Goal: Information Seeking & Learning: Learn about a topic

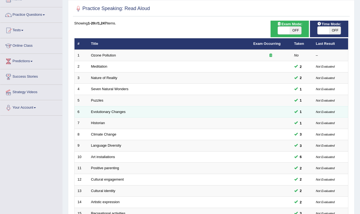
scroll to position [36, 0]
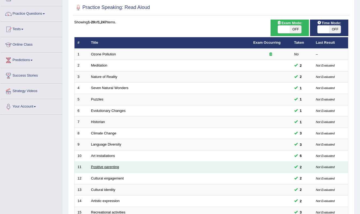
click at [112, 166] on link "Positive parenting" at bounding box center [105, 167] width 28 height 4
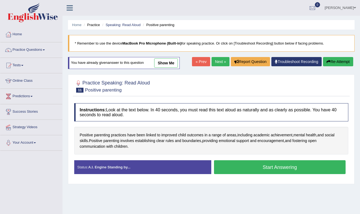
drag, startPoint x: 241, startPoint y: 169, endPoint x: 232, endPoint y: 168, distance: 8.5
click at [241, 169] on button "Start Answering" at bounding box center [280, 167] width 132 height 14
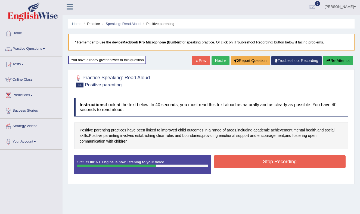
scroll to position [2, 0]
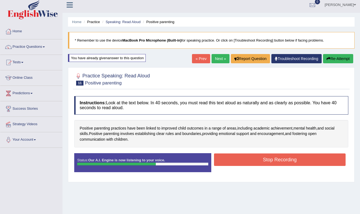
click at [258, 160] on button "Stop Recording" at bounding box center [280, 160] width 132 height 13
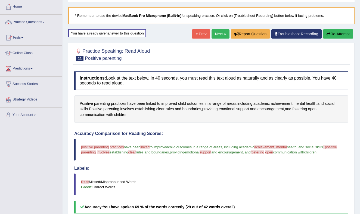
scroll to position [0, 0]
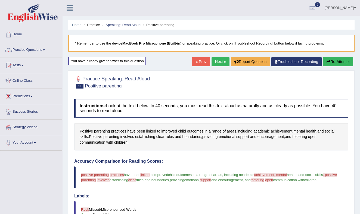
click at [337, 61] on button "Re-Attempt" at bounding box center [338, 61] width 30 height 9
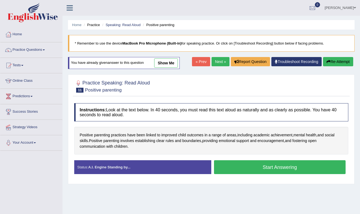
click at [262, 168] on button "Start Answering" at bounding box center [280, 167] width 132 height 14
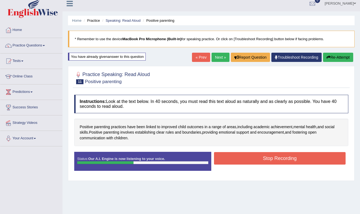
scroll to position [5, 0]
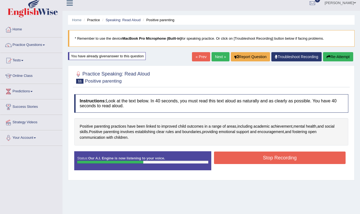
click at [242, 159] on button "Stop Recording" at bounding box center [280, 158] width 132 height 13
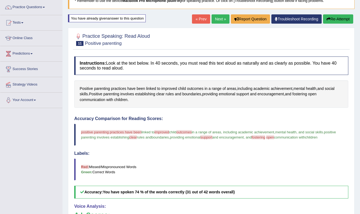
scroll to position [0, 0]
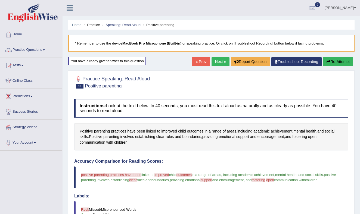
click at [216, 58] on link "Next »" at bounding box center [221, 61] width 18 height 9
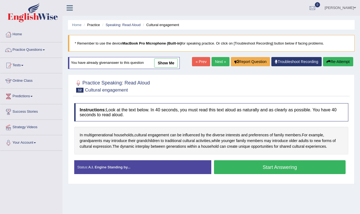
scroll to position [71, 0]
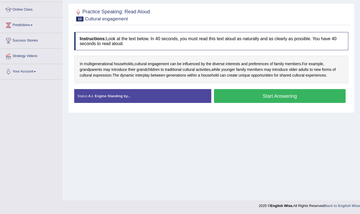
click at [261, 97] on button "Start Answering" at bounding box center [280, 96] width 132 height 14
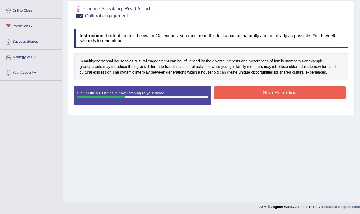
scroll to position [70, 0]
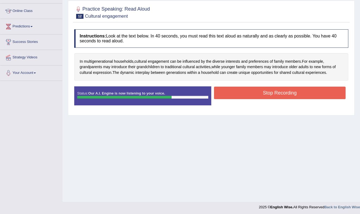
click at [302, 91] on button "Stop Recording" at bounding box center [280, 93] width 132 height 13
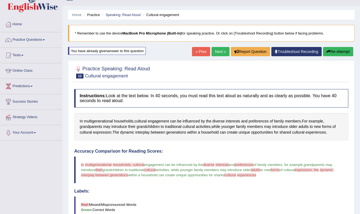
scroll to position [0, 0]
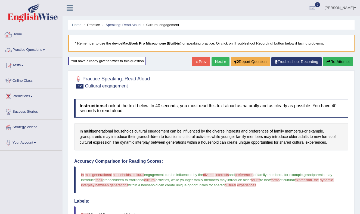
click at [47, 48] on link "Practice Questions" at bounding box center [31, 49] width 62 height 14
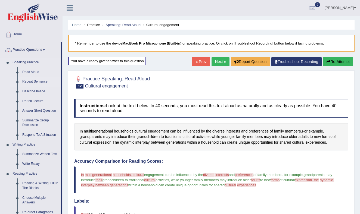
click at [42, 81] on link "Repeat Sentence" at bounding box center [40, 82] width 41 height 10
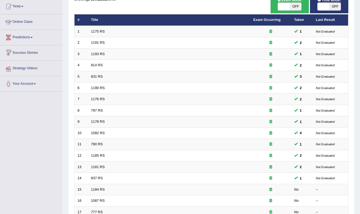
scroll to position [61, 0]
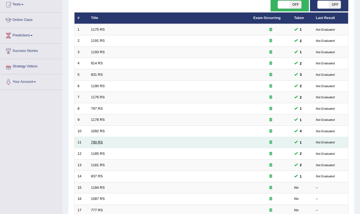
click at [101, 141] on link "790 RS" at bounding box center [97, 142] width 12 height 4
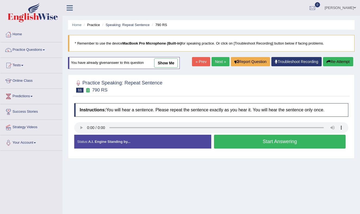
click at [254, 141] on button "Start Answering" at bounding box center [280, 142] width 132 height 14
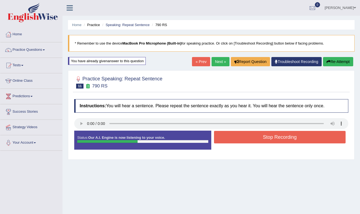
click at [255, 139] on button "Stop Recording" at bounding box center [280, 137] width 132 height 13
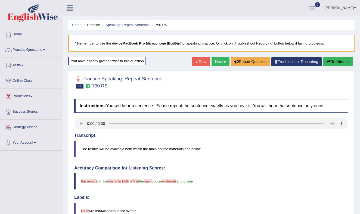
click at [216, 60] on link "Next »" at bounding box center [221, 61] width 18 height 9
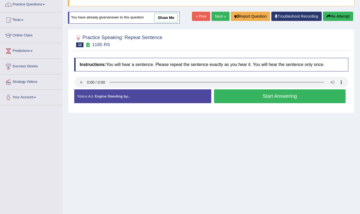
scroll to position [48, 0]
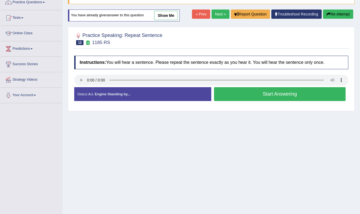
click at [239, 94] on button "Start Answering" at bounding box center [280, 94] width 132 height 14
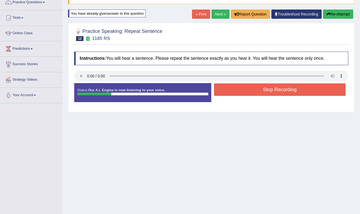
click at [243, 89] on button "Stop Recording" at bounding box center [280, 89] width 132 height 13
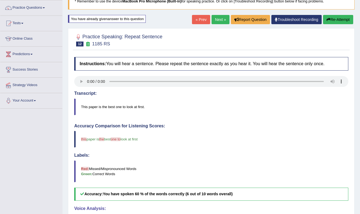
scroll to position [0, 0]
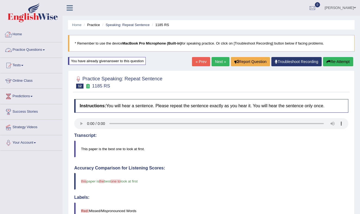
click at [44, 49] on link "Practice Questions" at bounding box center [31, 49] width 62 height 14
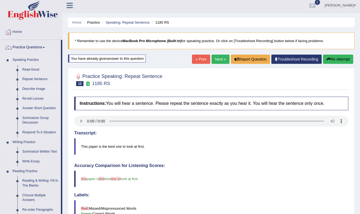
scroll to position [3, 0]
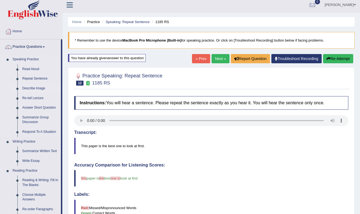
click at [41, 90] on link "Describe Image" at bounding box center [40, 89] width 41 height 10
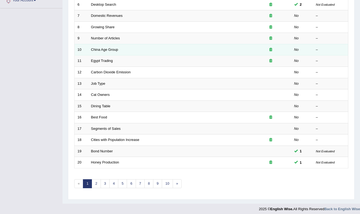
scroll to position [144, 0]
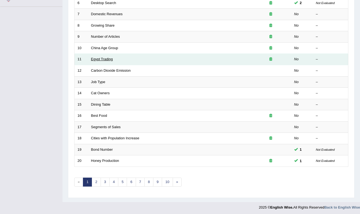
click at [99, 60] on link "Egypt Trading" at bounding box center [102, 59] width 22 height 4
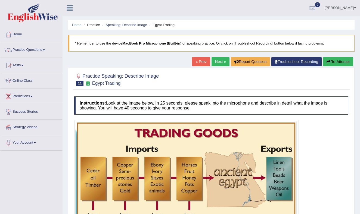
scroll to position [72, 0]
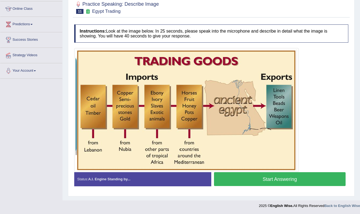
click at [254, 180] on button "Start Answering" at bounding box center [280, 179] width 132 height 14
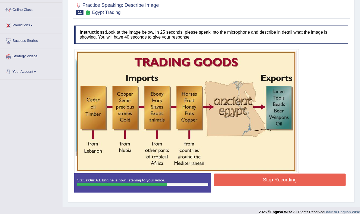
scroll to position [72, 0]
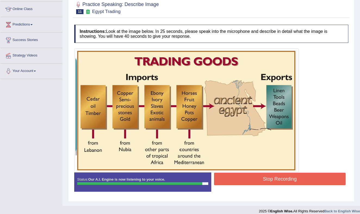
click at [260, 178] on button "Stop Recording" at bounding box center [280, 179] width 132 height 13
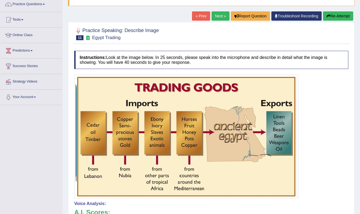
scroll to position [0, 0]
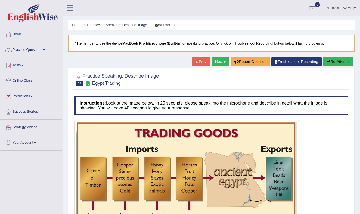
click at [222, 61] on link "Next »" at bounding box center [221, 61] width 18 height 9
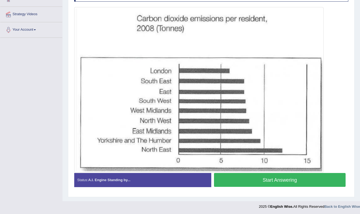
scroll to position [114, 0]
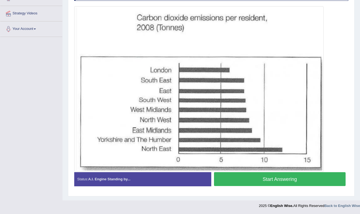
click at [243, 179] on button "Start Answering" at bounding box center [280, 179] width 132 height 14
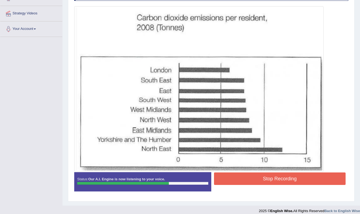
click at [256, 178] on button "Stop Recording" at bounding box center [280, 179] width 132 height 13
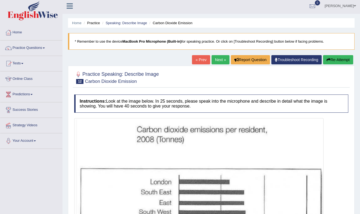
scroll to position [0, 0]
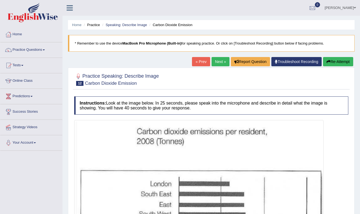
click at [159, 139] on img at bounding box center [199, 203] width 247 height 163
click at [47, 48] on link "Practice Questions" at bounding box center [31, 49] width 62 height 14
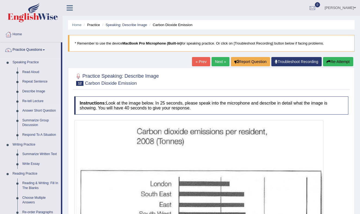
click at [38, 110] on link "Answer Short Question" at bounding box center [40, 111] width 41 height 10
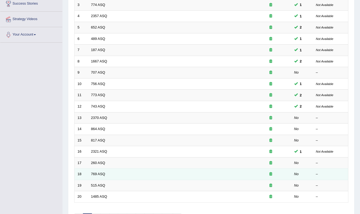
scroll to position [146, 0]
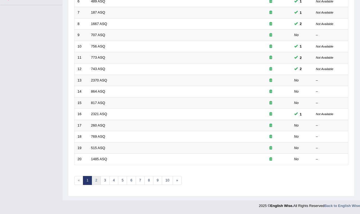
click at [99, 181] on link "2" at bounding box center [96, 180] width 9 height 9
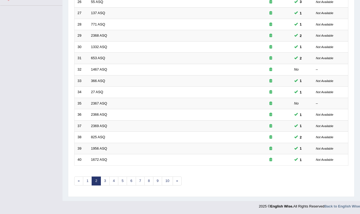
scroll to position [146, 0]
click at [104, 181] on link "3" at bounding box center [105, 180] width 9 height 9
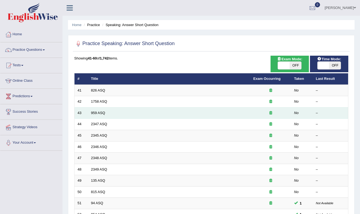
scroll to position [0, 0]
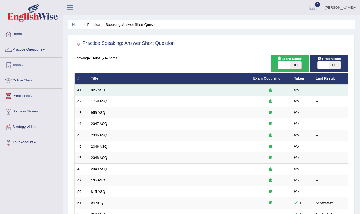
click at [103, 88] on link "826 ASQ" at bounding box center [98, 90] width 14 height 4
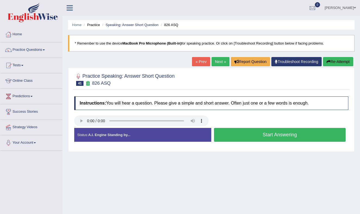
click at [243, 135] on button "Start Answering" at bounding box center [280, 135] width 132 height 14
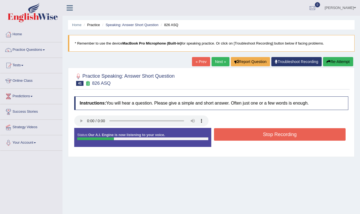
click at [242, 135] on button "Stop Recording" at bounding box center [280, 134] width 132 height 13
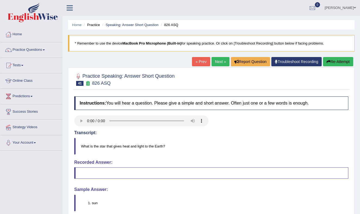
click at [337, 61] on button "Re-Attempt" at bounding box center [338, 61] width 30 height 9
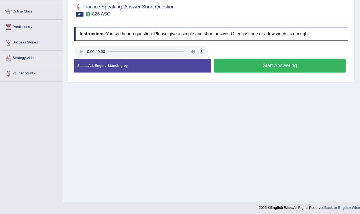
scroll to position [71, 0]
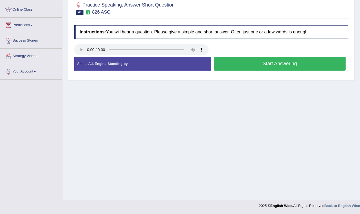
click at [242, 62] on button "Start Answering" at bounding box center [280, 64] width 132 height 14
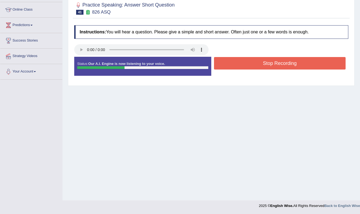
click at [242, 62] on button "Stop Recording" at bounding box center [280, 63] width 132 height 13
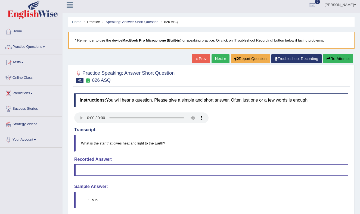
scroll to position [0, 0]
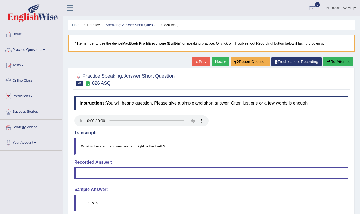
click at [217, 61] on link "Next »" at bounding box center [221, 61] width 18 height 9
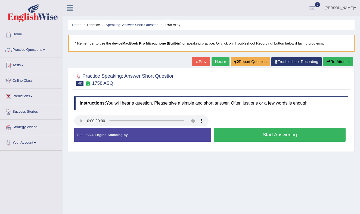
click at [251, 135] on button "Start Answering" at bounding box center [280, 135] width 132 height 14
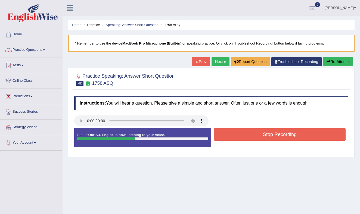
click at [251, 135] on button "Stop Recording" at bounding box center [280, 134] width 132 height 13
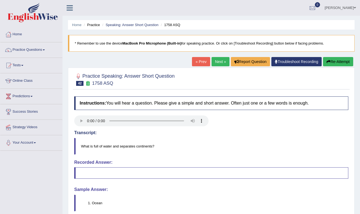
click at [220, 60] on link "Next »" at bounding box center [221, 61] width 18 height 9
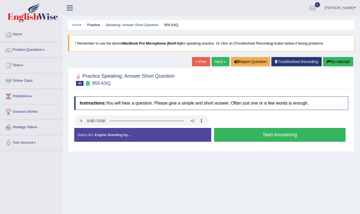
click at [244, 133] on button "Start Answering" at bounding box center [280, 135] width 132 height 14
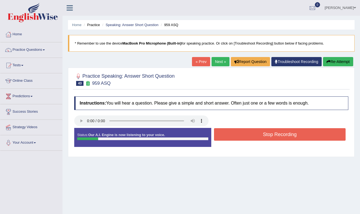
click at [244, 133] on button "Stop Recording" at bounding box center [280, 134] width 132 height 13
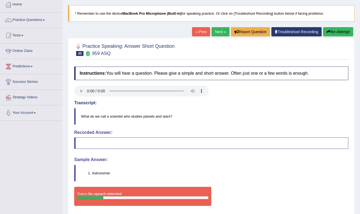
scroll to position [30, 0]
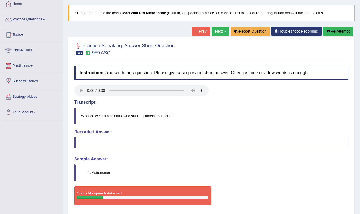
click at [215, 29] on link "Next »" at bounding box center [221, 31] width 18 height 9
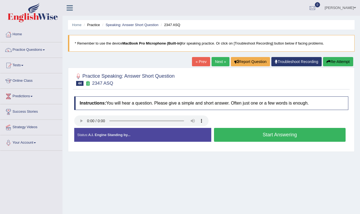
click at [243, 132] on button "Start Answering" at bounding box center [280, 135] width 132 height 14
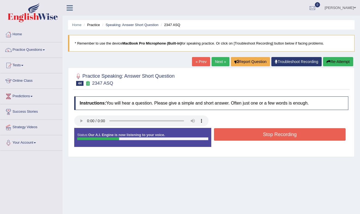
click at [242, 132] on button "Stop Recording" at bounding box center [280, 134] width 132 height 13
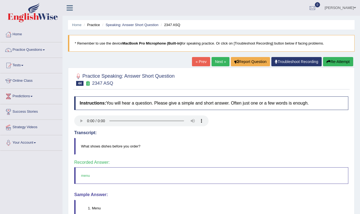
click at [217, 61] on link "Next »" at bounding box center [221, 61] width 18 height 9
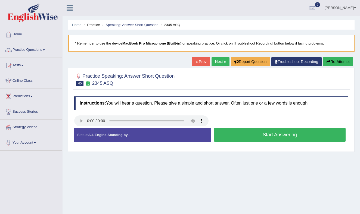
click at [258, 133] on button "Start Answering" at bounding box center [280, 135] width 132 height 14
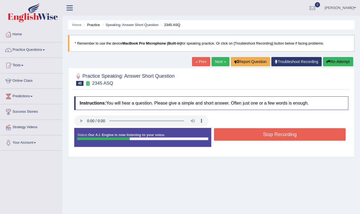
click at [258, 132] on button "Stop Recording" at bounding box center [280, 134] width 132 height 13
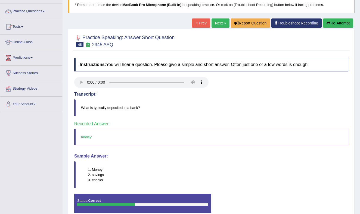
scroll to position [39, 0]
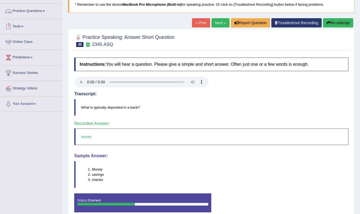
click at [44, 9] on link "Practice Questions" at bounding box center [31, 11] width 62 height 14
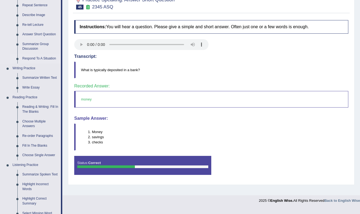
scroll to position [77, 0]
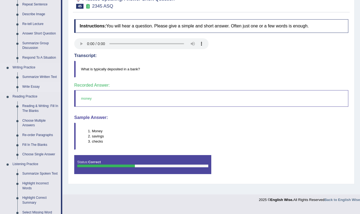
click at [35, 86] on link "Write Essay" at bounding box center [40, 87] width 41 height 10
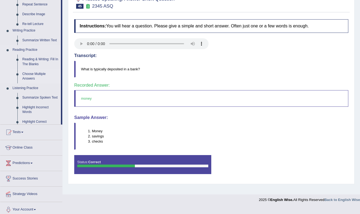
scroll to position [71, 0]
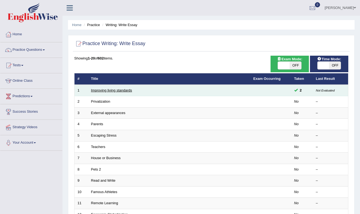
click at [123, 90] on link "Improving living standards" at bounding box center [111, 90] width 41 height 4
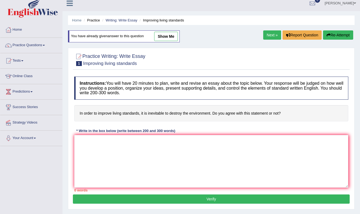
scroll to position [9, 0]
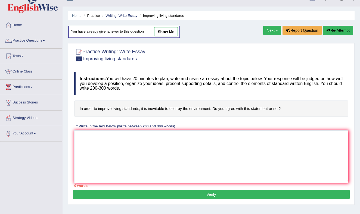
click at [271, 29] on link "Next »" at bounding box center [272, 30] width 18 height 9
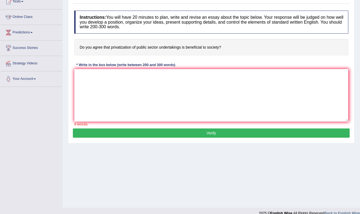
scroll to position [63, 0]
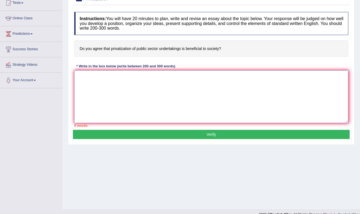
click at [90, 78] on textarea at bounding box center [211, 96] width 274 height 53
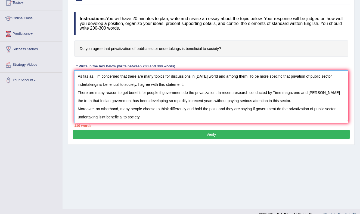
scroll to position [64, 0]
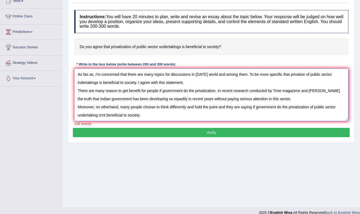
click at [120, 108] on textarea "As fas as, I'm concerned that there are many topics for discussions in today's …" at bounding box center [211, 95] width 274 height 53
click at [113, 115] on textarea "As fas as, I'm concerned that there are many topics for discussions in today's …" at bounding box center [211, 95] width 274 height 53
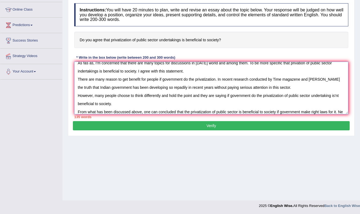
scroll to position [13, 0]
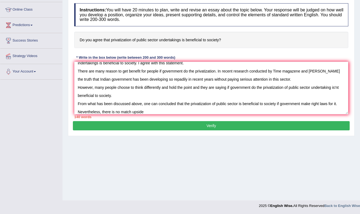
click at [110, 46] on h4 "Do you agree that privatization of public sector undertakings is beneficial to …" at bounding box center [211, 40] width 274 height 17
click at [133, 113] on textarea "As fas as, I'm concerned that there are many topics for discussions in today's …" at bounding box center [211, 88] width 274 height 53
click at [157, 111] on textarea "As fas as, I'm concerned that there are many topics for discussions in today's …" at bounding box center [211, 88] width 274 height 53
type textarea "As fas as, I'm concerned that there are many topics for discussions in today's …"
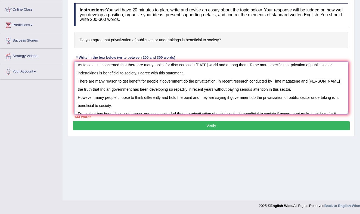
scroll to position [0, 0]
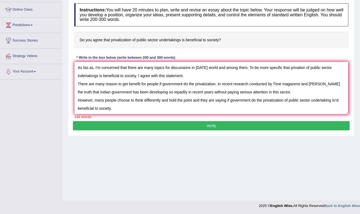
drag, startPoint x: 180, startPoint y: 111, endPoint x: 96, endPoint y: 67, distance: 94.3
click at [93, 61] on div "Instructions: You will have 20 minutes to plan, write and revise an essay about…" at bounding box center [211, 61] width 277 height 121
click at [178, 127] on button "Verify" at bounding box center [211, 125] width 277 height 9
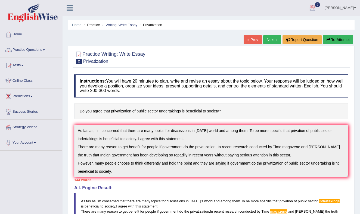
drag, startPoint x: 336, startPoint y: 38, endPoint x: 327, endPoint y: 36, distance: 8.8
click at [335, 38] on button "Re-Attempt" at bounding box center [338, 39] width 30 height 9
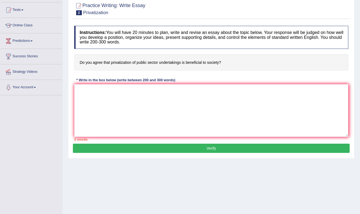
scroll to position [56, 0]
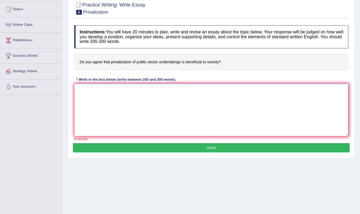
paste textarea "As far as I'm concerned, there are many topics for discussion in [DATE] world a…"
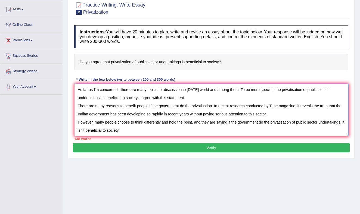
scroll to position [16, 0]
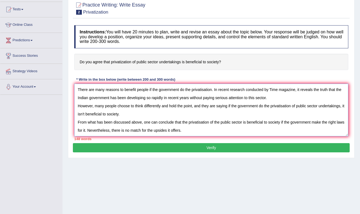
type textarea "As far as I'm concerned, there are many topics for discussion in [DATE] world a…"
click at [207, 147] on button "Verify" at bounding box center [211, 147] width 277 height 9
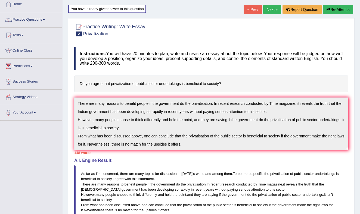
scroll to position [0, 0]
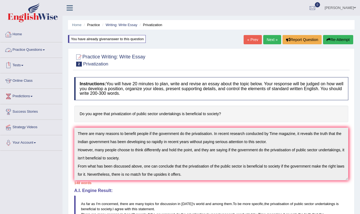
click at [45, 48] on link "Practice Questions" at bounding box center [31, 49] width 62 height 14
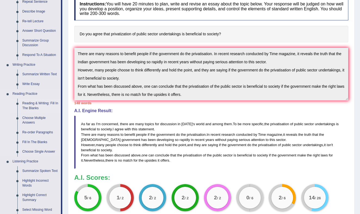
scroll to position [81, 0]
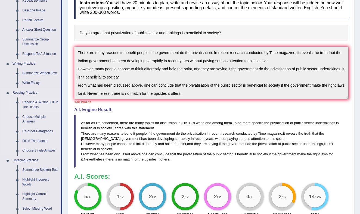
click at [39, 104] on link "Reading & Writing: Fill In The Blanks" at bounding box center [40, 105] width 41 height 14
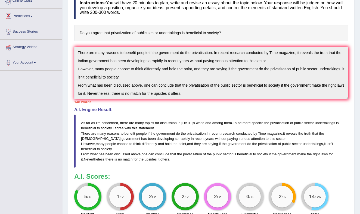
scroll to position [97, 0]
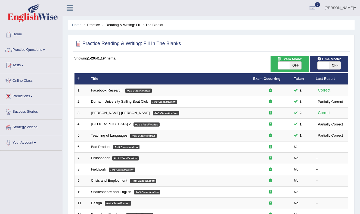
scroll to position [1, 0]
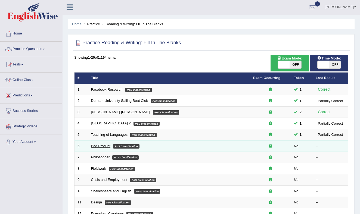
click at [106, 145] on link "Bad Product" at bounding box center [101, 146] width 20 height 4
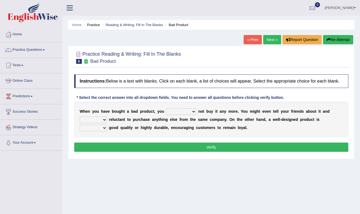
click at [192, 115] on select "would have should have should" at bounding box center [181, 111] width 30 height 7
click at [166, 113] on select "would have should have should" at bounding box center [181, 111] width 30 height 7
click at [193, 115] on select "would have should have should" at bounding box center [181, 111] width 30 height 7
select select "should"
click at [166, 113] on select "would have should have should" at bounding box center [181, 111] width 30 height 7
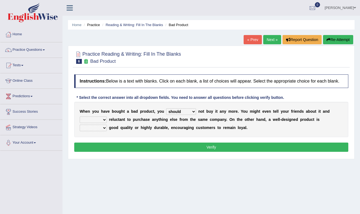
click at [105, 123] on select "is are be being" at bounding box center [93, 120] width 27 height 7
select select "be"
click at [80, 122] on select "is are be being" at bounding box center [93, 120] width 27 height 7
click at [106, 131] on select "both also neither either" at bounding box center [93, 128] width 27 height 7
click at [80, 130] on select "both also neither either" at bounding box center [93, 128] width 27 height 7
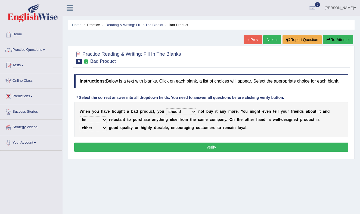
click at [104, 131] on select "both also neither either" at bounding box center [93, 128] width 27 height 7
click at [80, 130] on select "both also neither either" at bounding box center [93, 128] width 27 height 7
click at [103, 131] on select "both also neither either" at bounding box center [93, 128] width 27 height 7
select select "either"
click at [80, 130] on select "both also neither either" at bounding box center [93, 128] width 27 height 7
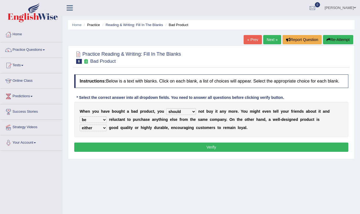
click at [137, 152] on button "Verify" at bounding box center [211, 147] width 274 height 9
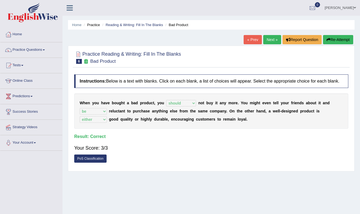
scroll to position [1, 0]
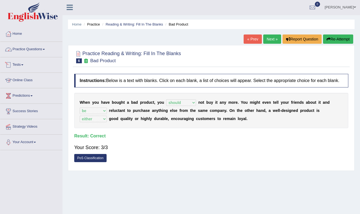
click at [44, 47] on link "Practice Questions" at bounding box center [31, 49] width 62 height 14
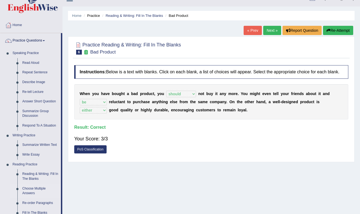
scroll to position [10, 0]
click at [36, 188] on link "Choose Multiple Answers" at bounding box center [40, 191] width 41 height 14
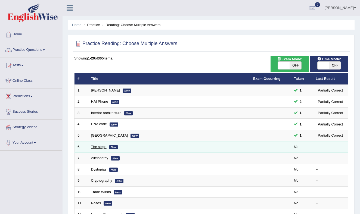
click at [106, 147] on link "The steps" at bounding box center [98, 147] width 15 height 4
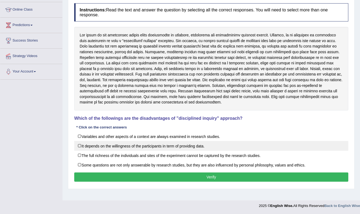
scroll to position [67, 0]
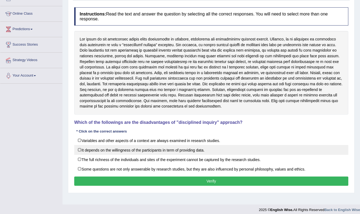
click at [80, 150] on label "It depends on the willingness of the participants in term of providing data." at bounding box center [211, 150] width 274 height 10
checkbox input "true"
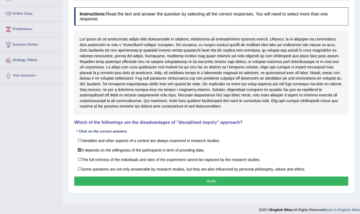
click at [103, 179] on button "Verify" at bounding box center [211, 181] width 274 height 9
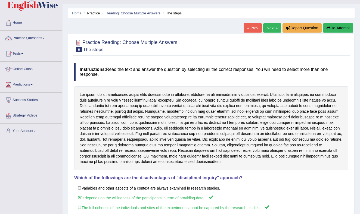
scroll to position [0, 0]
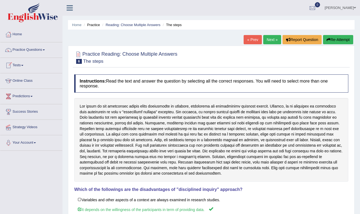
click at [46, 49] on link "Practice Questions" at bounding box center [31, 49] width 62 height 14
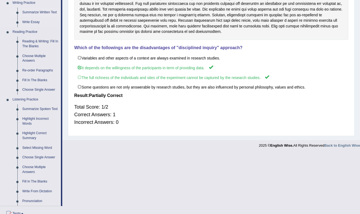
scroll to position [142, 0]
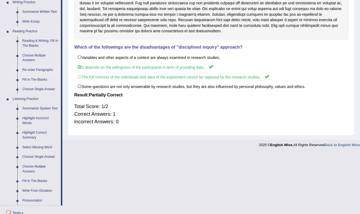
click at [33, 69] on link "Re-order Paragraphs" at bounding box center [40, 70] width 41 height 10
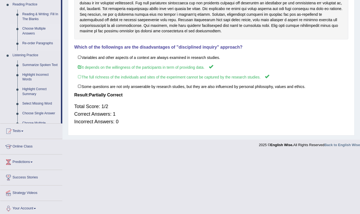
scroll to position [88, 0]
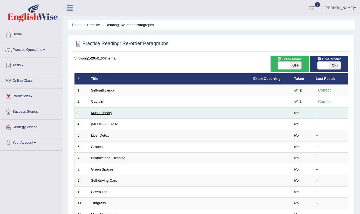
click at [104, 114] on link "Music Theory" at bounding box center [101, 113] width 21 height 4
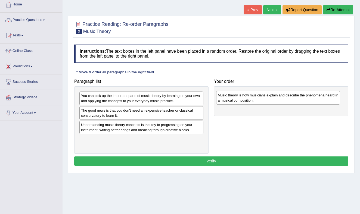
scroll to position [29, 0]
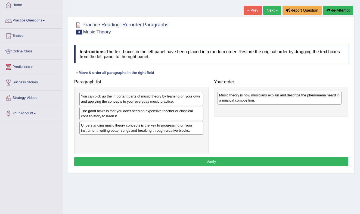
drag, startPoint x: 135, startPoint y: 132, endPoint x: 273, endPoint y: 100, distance: 141.9
click at [273, 100] on div "Music theory is how musicians explain and describe the phenomena heard in a mus…" at bounding box center [280, 98] width 124 height 14
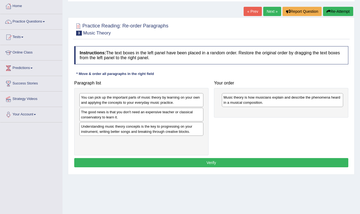
scroll to position [29, 0]
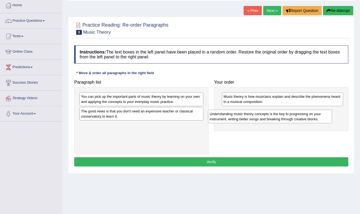
drag, startPoint x: 110, startPoint y: 130, endPoint x: 240, endPoint y: 116, distance: 130.8
click at [241, 115] on div "Understanding music theory concepts is the key to progressing on your instrumen…" at bounding box center [270, 117] width 124 height 14
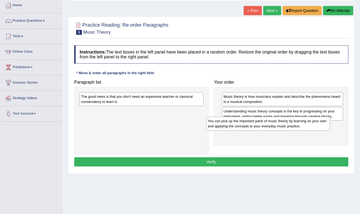
drag, startPoint x: 178, startPoint y: 100, endPoint x: 305, endPoint y: 125, distance: 128.8
click at [305, 125] on div "You can pick up the important parts of music theory by learning on your own and…" at bounding box center [268, 124] width 124 height 14
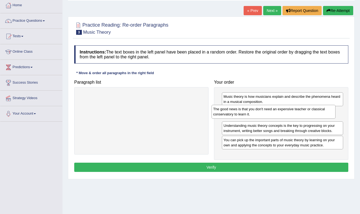
drag, startPoint x: 163, startPoint y: 100, endPoint x: 292, endPoint y: 111, distance: 128.9
click at [292, 111] on div "The good news is that you don't need an expensive teacher or classical conserva…" at bounding box center [274, 112] width 124 height 14
drag, startPoint x: 292, startPoint y: 111, endPoint x: 290, endPoint y: 97, distance: 14.0
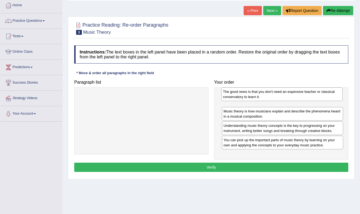
drag, startPoint x: 286, startPoint y: 115, endPoint x: 285, endPoint y: 97, distance: 18.5
click at [285, 97] on div "The good news is that you don't need an expensive teacher or classical conserva…" at bounding box center [281, 95] width 121 height 14
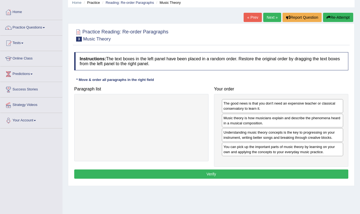
scroll to position [21, 0]
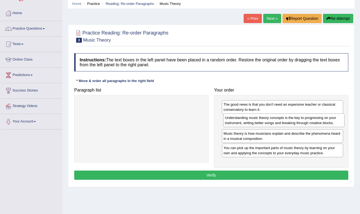
drag, startPoint x: 309, startPoint y: 140, endPoint x: 310, endPoint y: 125, distance: 15.6
click at [310, 125] on div "Understanding music theory concepts is the key to progressing on your instrumen…" at bounding box center [283, 121] width 121 height 14
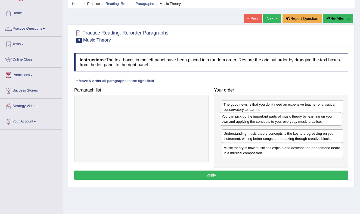
drag, startPoint x: 247, startPoint y: 156, endPoint x: 245, endPoint y: 124, distance: 31.6
click at [245, 124] on div "You can pick up the important parts of music theory by learning on your own and…" at bounding box center [280, 119] width 121 height 14
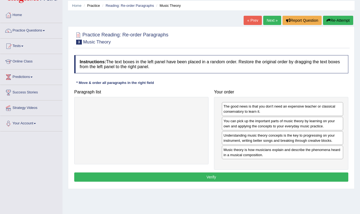
scroll to position [21, 0]
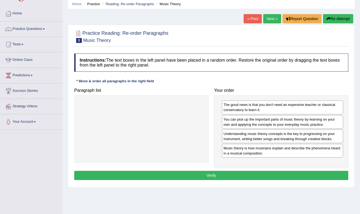
click at [216, 176] on button "Verify" at bounding box center [211, 175] width 274 height 9
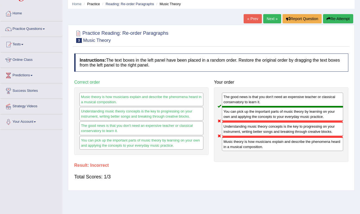
click at [332, 16] on button "Re-Attempt" at bounding box center [338, 18] width 30 height 9
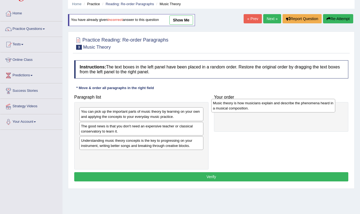
drag, startPoint x: 113, startPoint y: 144, endPoint x: 244, endPoint y: 107, distance: 136.6
click at [244, 107] on div "Music theory is how musicians explain and describe the phenomena heard in a mus…" at bounding box center [273, 106] width 124 height 14
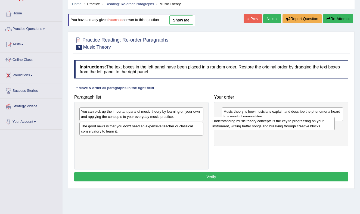
drag, startPoint x: 167, startPoint y: 144, endPoint x: 297, endPoint y: 124, distance: 131.4
click at [297, 124] on div "Understanding music theory concepts is the key to progressing on your instrumen…" at bounding box center [273, 124] width 124 height 14
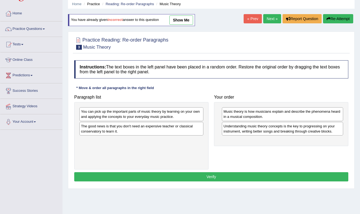
drag, startPoint x: 176, startPoint y: 138, endPoint x: 168, endPoint y: 135, distance: 9.4
click at [173, 137] on div "You can pick up the important parts of music theory by learning on your own and…" at bounding box center [141, 135] width 134 height 67
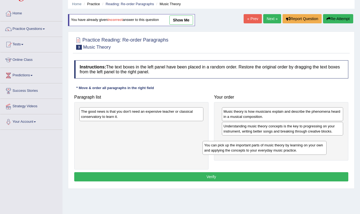
drag, startPoint x: 137, startPoint y: 115, endPoint x: 266, endPoint y: 144, distance: 132.5
click at [268, 144] on div "You can pick up the important parts of music theory by learning on your own and…" at bounding box center [265, 148] width 124 height 14
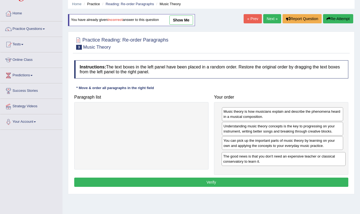
drag, startPoint x: 182, startPoint y: 118, endPoint x: 323, endPoint y: 163, distance: 148.6
click at [324, 163] on div "The good news is that you don't need an expensive teacher or classical conserva…" at bounding box center [284, 159] width 124 height 14
click at [204, 183] on button "Verify" at bounding box center [211, 182] width 274 height 9
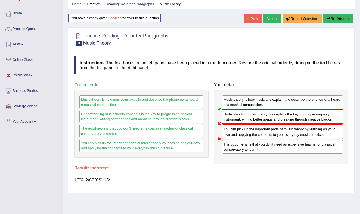
click at [335, 16] on button "Re-Attempt" at bounding box center [338, 18] width 30 height 9
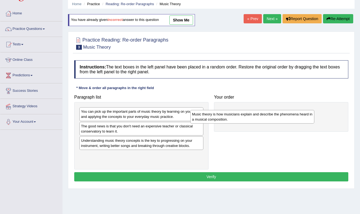
drag, startPoint x: 103, startPoint y: 142, endPoint x: 224, endPoint y: 112, distance: 124.8
click at [224, 112] on div "Music theory is how musicians explain and describe the phenomena heard in a mus…" at bounding box center [252, 117] width 124 height 14
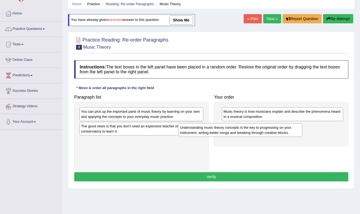
drag, startPoint x: 137, startPoint y: 144, endPoint x: 256, endPoint y: 128, distance: 120.2
click at [258, 127] on div "Understanding music theory concepts is the key to progressing on your instrumen…" at bounding box center [240, 130] width 124 height 14
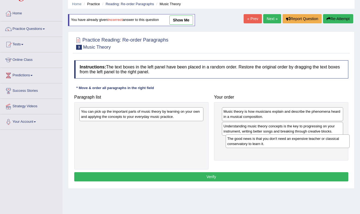
drag, startPoint x: 168, startPoint y: 132, endPoint x: 313, endPoint y: 143, distance: 145.9
click at [317, 143] on div "The good news is that you don't need an expensive teacher or classical conserva…" at bounding box center [288, 142] width 124 height 14
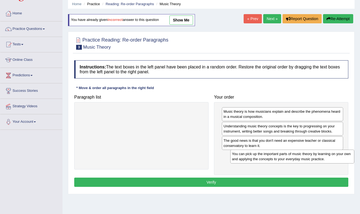
drag, startPoint x: 168, startPoint y: 117, endPoint x: 317, endPoint y: 159, distance: 155.3
click at [317, 159] on div "You can pick up the important parts of music theory by learning on your own and…" at bounding box center [292, 157] width 124 height 14
click at [206, 183] on button "Verify" at bounding box center [211, 182] width 274 height 9
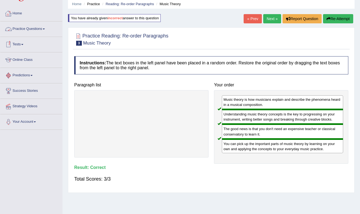
click at [45, 29] on link "Practice Questions" at bounding box center [31, 28] width 62 height 14
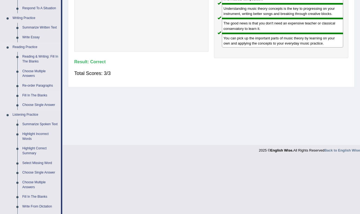
scroll to position [127, 0]
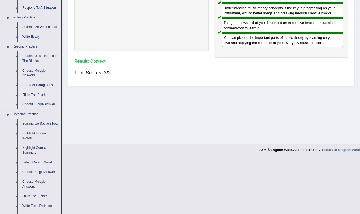
click at [44, 93] on link "Fill In The Blanks" at bounding box center [40, 95] width 41 height 10
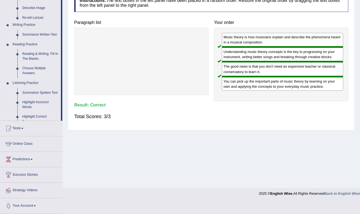
scroll to position [71, 0]
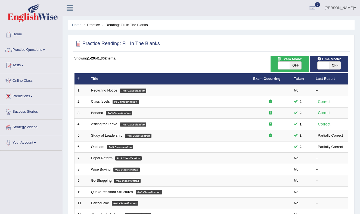
scroll to position [0, 0]
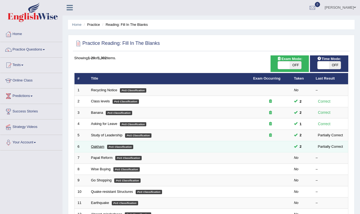
click at [99, 146] on link "Oakham" at bounding box center [97, 147] width 13 height 4
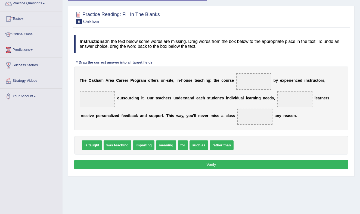
scroll to position [47, 0]
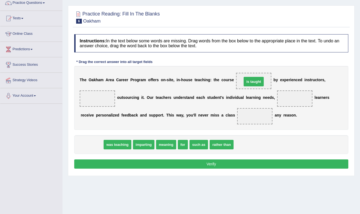
drag, startPoint x: 94, startPoint y: 146, endPoint x: 256, endPoint y: 83, distance: 173.2
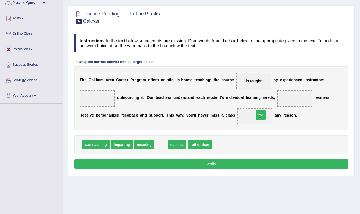
drag, startPoint x: 160, startPoint y: 146, endPoint x: 259, endPoint y: 116, distance: 103.8
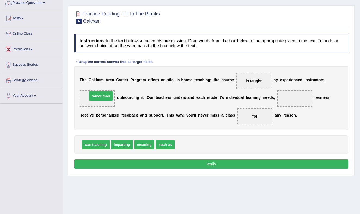
drag, startPoint x: 198, startPoint y: 145, endPoint x: 111, endPoint y: 97, distance: 99.0
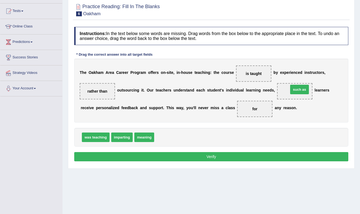
scroll to position [53, 0]
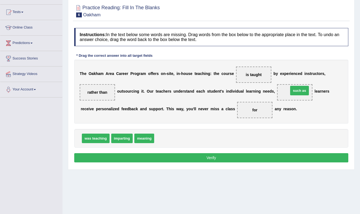
drag, startPoint x: 167, startPoint y: 136, endPoint x: 299, endPoint y: 89, distance: 140.1
click at [215, 156] on button "Verify" at bounding box center [211, 157] width 274 height 9
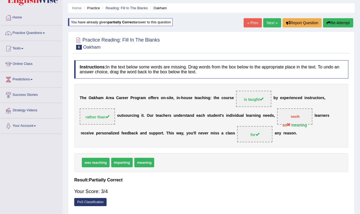
scroll to position [0, 0]
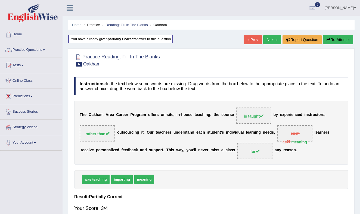
click at [270, 38] on link "Next »" at bounding box center [272, 39] width 18 height 9
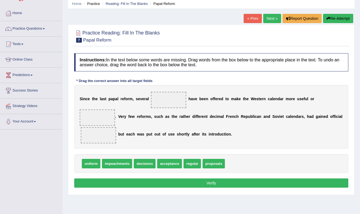
scroll to position [14, 0]
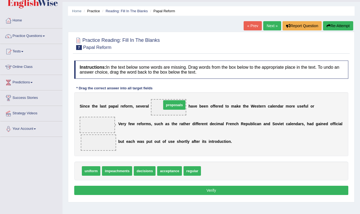
drag, startPoint x: 218, startPoint y: 173, endPoint x: 178, endPoint y: 107, distance: 76.9
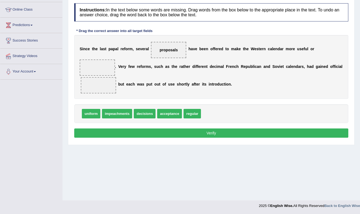
scroll to position [70, 0]
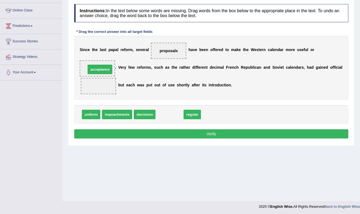
drag, startPoint x: 167, startPoint y: 115, endPoint x: 97, endPoint y: 70, distance: 83.4
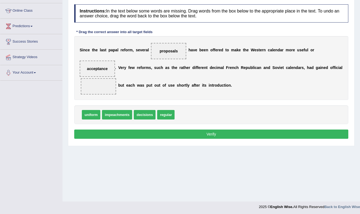
scroll to position [67, 0]
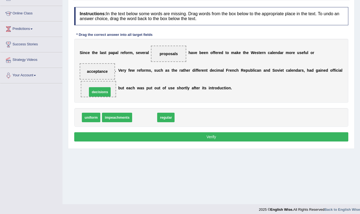
drag, startPoint x: 143, startPoint y: 117, endPoint x: 99, endPoint y: 95, distance: 49.0
click at [159, 138] on button "Verify" at bounding box center [211, 136] width 274 height 9
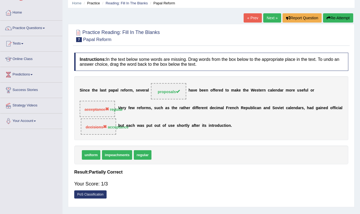
scroll to position [16, 0]
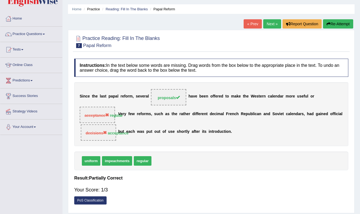
click at [335, 21] on button "Re-Attempt" at bounding box center [338, 23] width 30 height 9
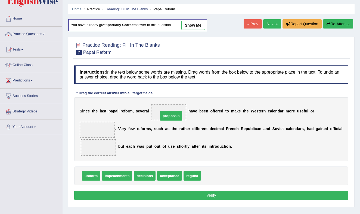
drag, startPoint x: 212, startPoint y: 178, endPoint x: 169, endPoint y: 116, distance: 75.1
drag, startPoint x: 197, startPoint y: 178, endPoint x: 108, endPoint y: 133, distance: 98.7
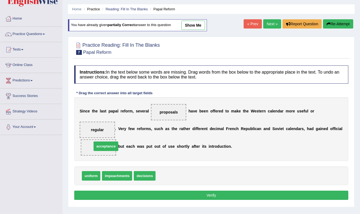
drag, startPoint x: 174, startPoint y: 178, endPoint x: 109, endPoint y: 148, distance: 71.7
click at [200, 196] on button "Verify" at bounding box center [211, 195] width 274 height 9
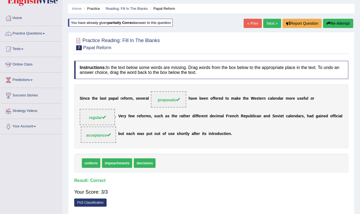
scroll to position [11, 0]
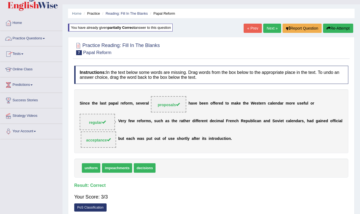
click at [41, 37] on link "Practice Questions" at bounding box center [31, 38] width 62 height 14
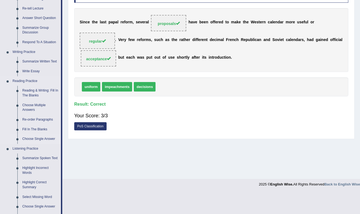
scroll to position [94, 0]
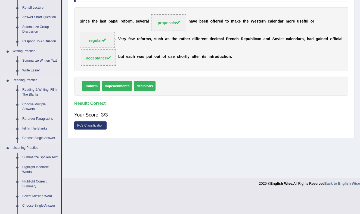
click at [27, 137] on link "Choose Single Answer" at bounding box center [40, 139] width 41 height 10
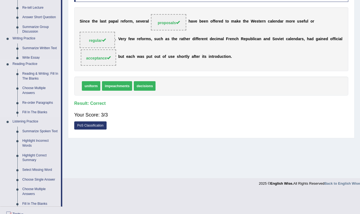
scroll to position [71, 0]
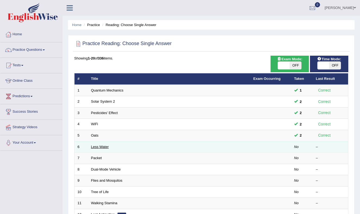
click at [101, 147] on link "Less Water" at bounding box center [100, 147] width 18 height 4
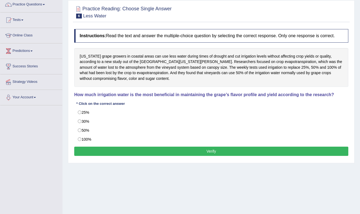
scroll to position [46, 0]
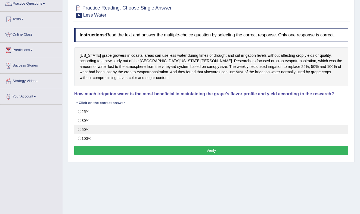
click at [81, 133] on label "50%" at bounding box center [211, 129] width 274 height 9
radio input "true"
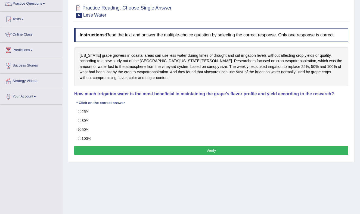
click at [199, 154] on button "Verify" at bounding box center [211, 150] width 274 height 9
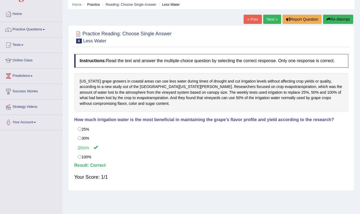
scroll to position [0, 0]
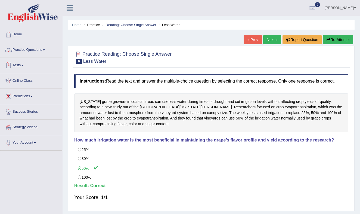
click at [47, 49] on link "Practice Questions" at bounding box center [31, 49] width 62 height 14
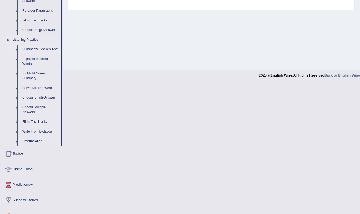
scroll to position [203, 0]
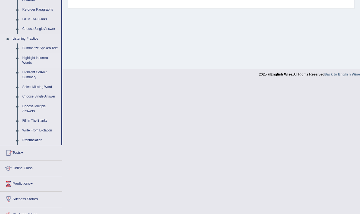
click at [34, 63] on link "Highlight Incorrect Words" at bounding box center [40, 60] width 41 height 14
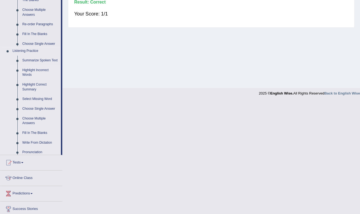
scroll to position [71, 0]
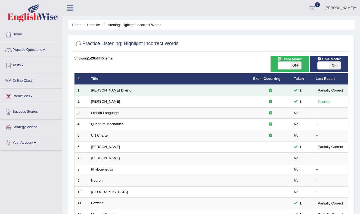
click at [108, 90] on link "[PERSON_NAME] Division" at bounding box center [112, 90] width 42 height 4
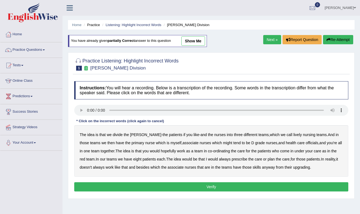
click at [293, 136] on b "lively" at bounding box center [297, 135] width 8 height 4
click at [223, 144] on b "might" at bounding box center [227, 143] width 9 height 4
click at [228, 159] on b "always" at bounding box center [225, 159] width 12 height 4
click at [310, 167] on b "upgrading" at bounding box center [301, 167] width 17 height 4
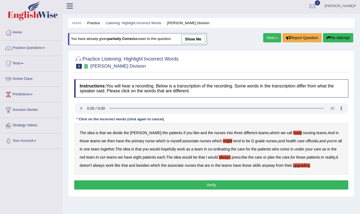
scroll to position [1, 0]
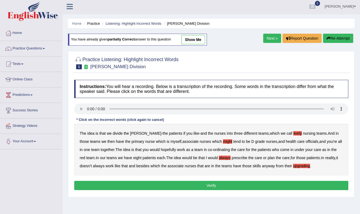
click at [223, 140] on b "might" at bounding box center [227, 141] width 9 height 4
click at [220, 185] on button "Verify" at bounding box center [211, 185] width 274 height 9
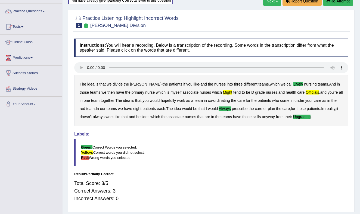
scroll to position [0, 0]
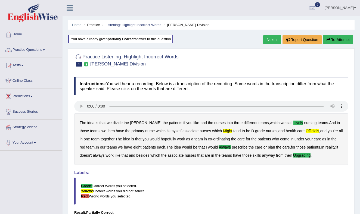
click at [270, 38] on link "Next »" at bounding box center [272, 39] width 18 height 9
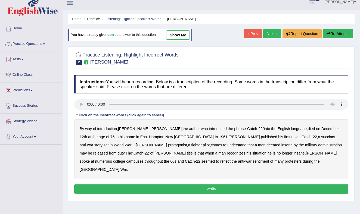
scroll to position [7, 0]
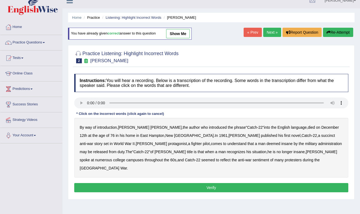
click at [318, 144] on b "administration" at bounding box center [330, 144] width 24 height 4
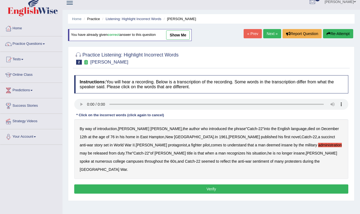
click at [252, 154] on b "situation" at bounding box center [259, 153] width 14 height 4
click at [220, 162] on b "reflect" at bounding box center [225, 161] width 10 height 4
click at [193, 185] on button "Verify" at bounding box center [211, 189] width 274 height 9
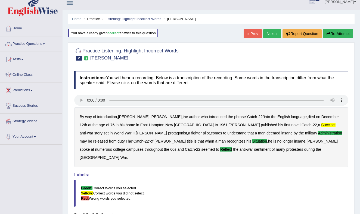
click at [271, 33] on link "Next »" at bounding box center [272, 33] width 18 height 9
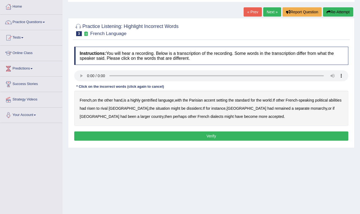
scroll to position [29, 0]
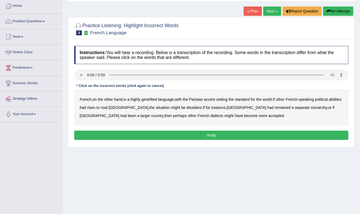
click at [151, 100] on b "gentrified" at bounding box center [149, 99] width 16 height 4
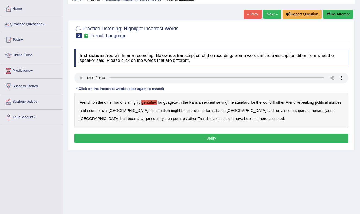
scroll to position [25, 0]
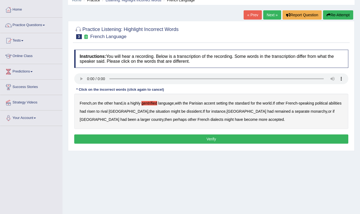
click at [329, 106] on b "abilities" at bounding box center [335, 103] width 13 height 4
click at [187, 113] on b "dissident" at bounding box center [194, 111] width 15 height 4
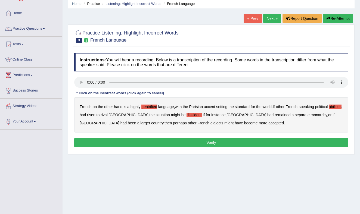
scroll to position [21, 0]
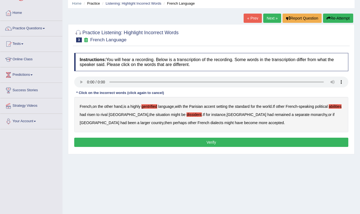
click at [311, 116] on b "monarchy" at bounding box center [319, 115] width 16 height 4
click at [215, 142] on button "Verify" at bounding box center [211, 142] width 274 height 9
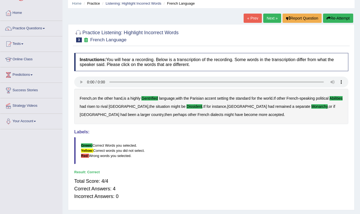
click at [274, 15] on link "Next »" at bounding box center [272, 18] width 18 height 9
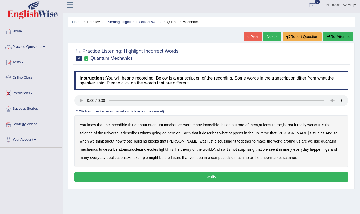
scroll to position [4, 0]
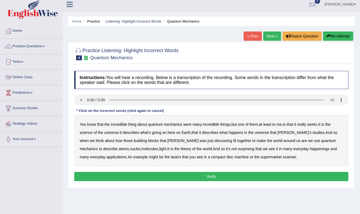
click at [88, 134] on b "science" at bounding box center [86, 133] width 13 height 4
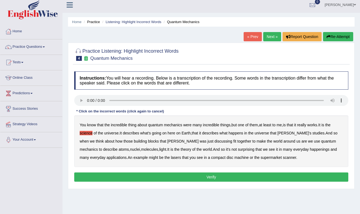
scroll to position [4, 0]
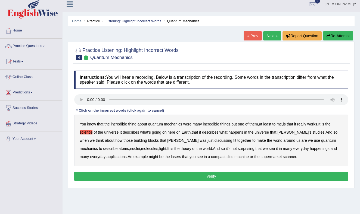
click at [215, 141] on b "discussing" at bounding box center [224, 140] width 18 height 4
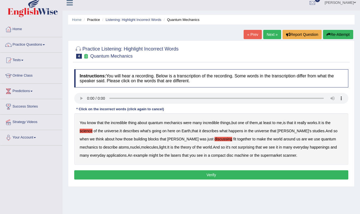
scroll to position [5, 0]
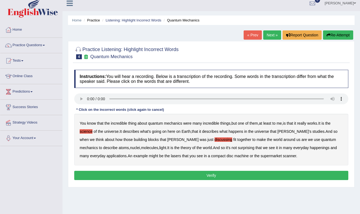
click at [310, 148] on b "happenings" at bounding box center [320, 148] width 20 height 4
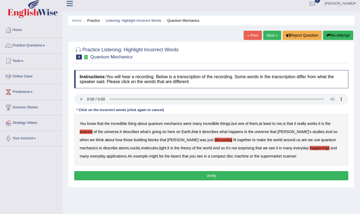
scroll to position [5, 0]
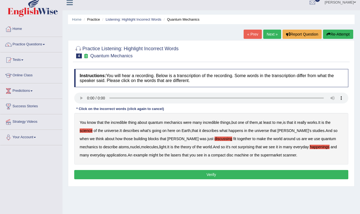
click at [216, 173] on button "Verify" at bounding box center [211, 174] width 274 height 9
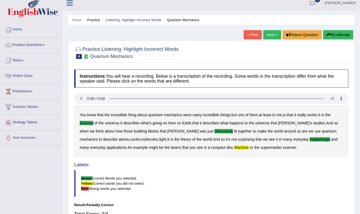
scroll to position [5, 0]
click at [271, 33] on link "Next »" at bounding box center [272, 34] width 18 height 9
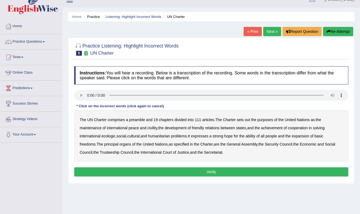
scroll to position [3, 0]
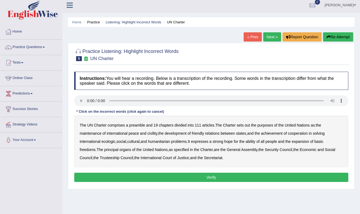
click at [154, 134] on b "civility" at bounding box center [152, 133] width 10 height 4
click at [113, 142] on b "ecologic" at bounding box center [108, 141] width 14 height 4
click at [255, 142] on b "ability" at bounding box center [251, 141] width 10 height 4
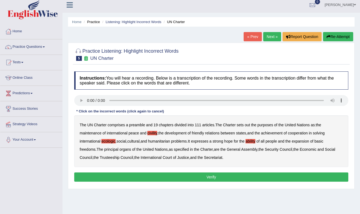
click at [213, 176] on button "Verify" at bounding box center [211, 177] width 274 height 9
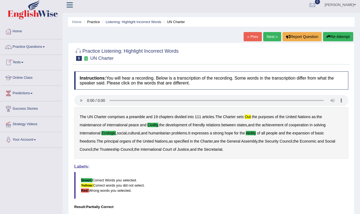
scroll to position [3, 0]
click at [34, 44] on link "Practice Questions" at bounding box center [31, 46] width 62 height 14
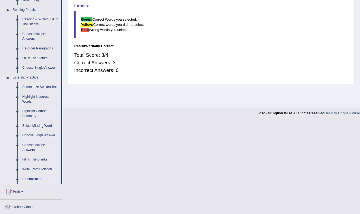
scroll to position [169, 0]
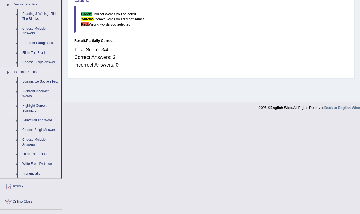
click at [33, 112] on link "Highlight Correct Summary" at bounding box center [40, 108] width 41 height 14
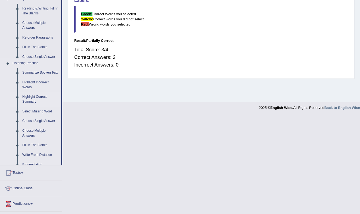
scroll to position [71, 0]
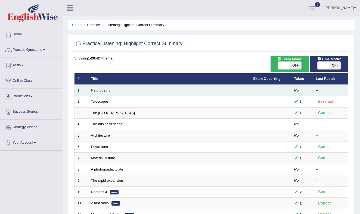
click at [98, 89] on link "Naturopathy" at bounding box center [100, 90] width 19 height 4
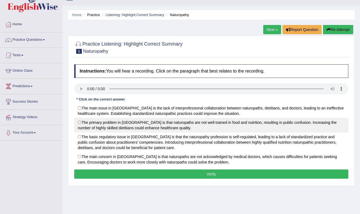
scroll to position [6, 0]
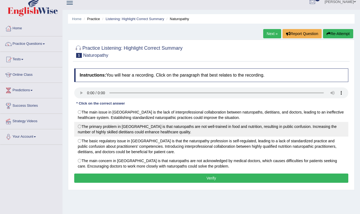
click at [81, 126] on label "The primary problem in Australia is that naturopaths are not well-trained in fo…" at bounding box center [211, 129] width 274 height 15
radio input "true"
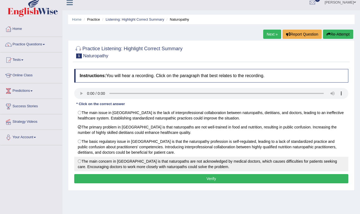
scroll to position [9, 0]
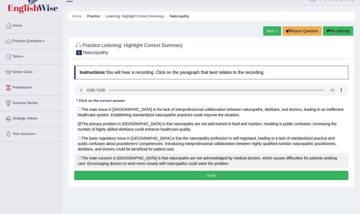
click at [80, 157] on label "The main concern in Australia is that naturopaths are not acknowledged by medic…" at bounding box center [211, 161] width 274 height 15
radio input "true"
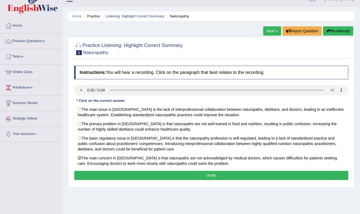
click at [181, 176] on button "Verify" at bounding box center [211, 175] width 274 height 9
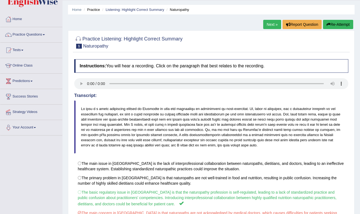
scroll to position [0, 0]
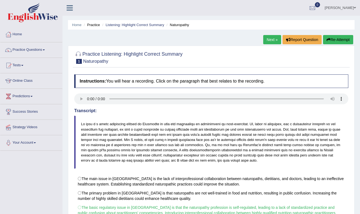
click at [269, 40] on link "Next »" at bounding box center [272, 39] width 18 height 9
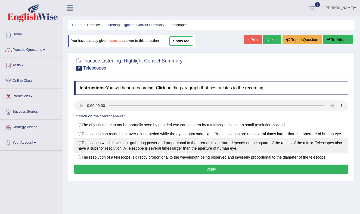
click at [80, 142] on label "Telescopes which have light-gathering power and proportional to the area of its…" at bounding box center [211, 145] width 274 height 15
radio input "true"
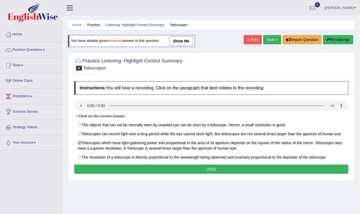
click at [203, 168] on button "Verify" at bounding box center [211, 169] width 274 height 9
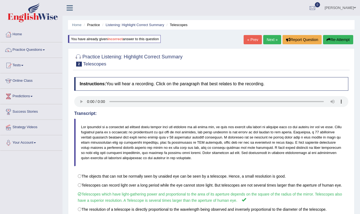
click at [270, 39] on link "Next »" at bounding box center [272, 39] width 18 height 9
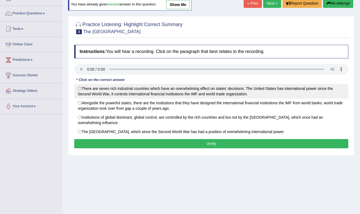
scroll to position [39, 0]
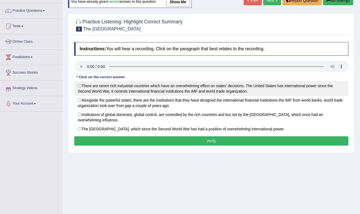
click at [80, 86] on label "There are seven rich industrial countries which have an overwhelming effect on …" at bounding box center [211, 88] width 274 height 15
radio input "true"
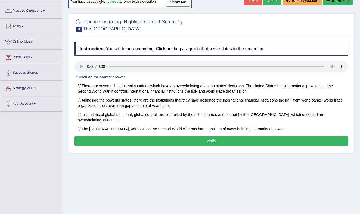
click at [181, 141] on button "Verify" at bounding box center [211, 141] width 274 height 9
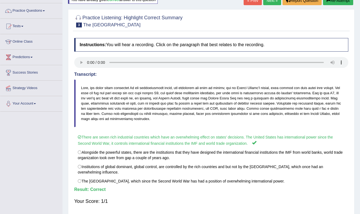
click at [272, 2] on link "Next »" at bounding box center [272, 0] width 18 height 9
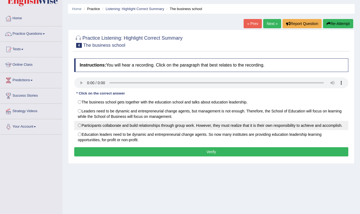
scroll to position [17, 0]
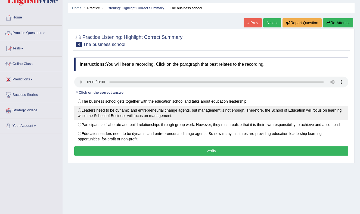
click at [80, 110] on label "Leaders need to be dynamic and entrepreneurial change agents, but management is…" at bounding box center [211, 113] width 274 height 15
radio input "true"
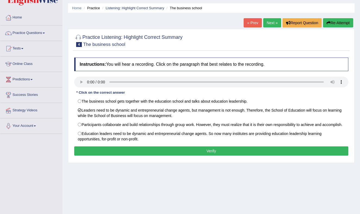
click at [164, 156] on button "Verify" at bounding box center [211, 151] width 274 height 9
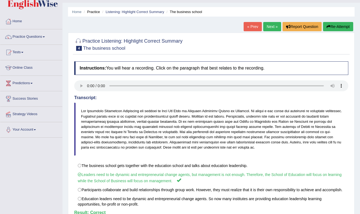
scroll to position [0, 0]
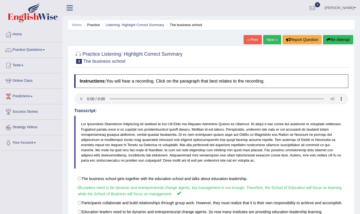
click at [271, 40] on link "Next »" at bounding box center [272, 39] width 18 height 9
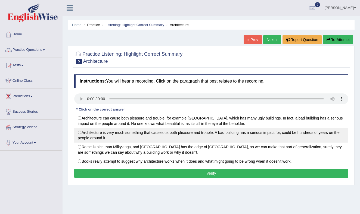
click at [81, 132] on label "Architecture is very much something that causes us both pleasure and trouble. A…" at bounding box center [211, 135] width 274 height 15
radio input "true"
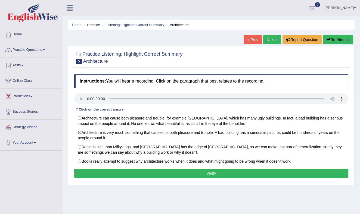
click at [192, 174] on button "Verify" at bounding box center [211, 173] width 274 height 9
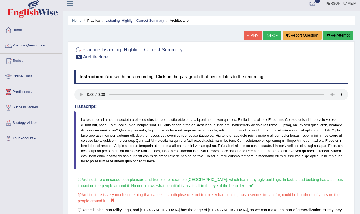
scroll to position [1, 0]
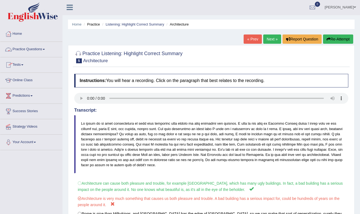
click at [44, 48] on link "Practice Questions" at bounding box center [31, 49] width 62 height 14
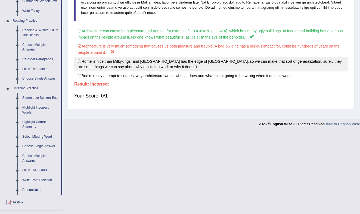
scroll to position [232, 0]
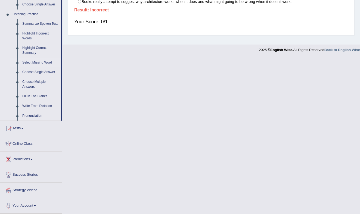
click at [41, 61] on link "Select Missing Word" at bounding box center [40, 63] width 41 height 10
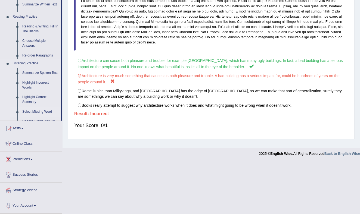
scroll to position [71, 0]
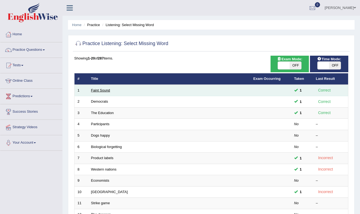
click at [96, 90] on link "Faint Sound" at bounding box center [100, 90] width 19 height 4
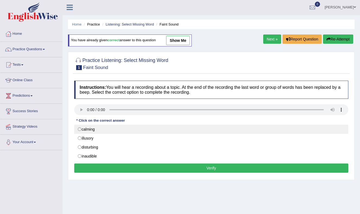
scroll to position [1, 0]
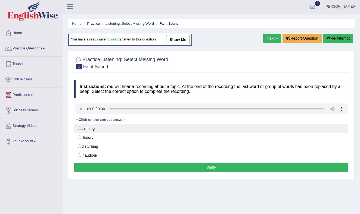
click at [80, 128] on label "calming" at bounding box center [211, 128] width 274 height 9
radio input "true"
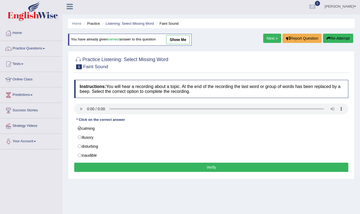
click at [155, 167] on button "Verify" at bounding box center [211, 167] width 274 height 9
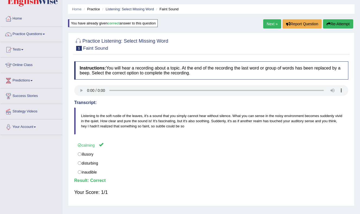
scroll to position [0, 0]
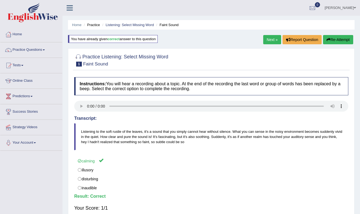
click at [268, 40] on link "Next »" at bounding box center [272, 39] width 18 height 9
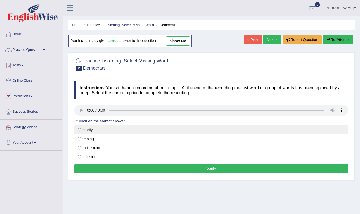
scroll to position [2, 0]
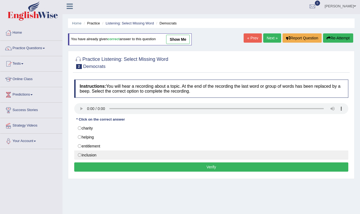
click at [81, 154] on label "inclusion" at bounding box center [211, 155] width 274 height 9
radio input "true"
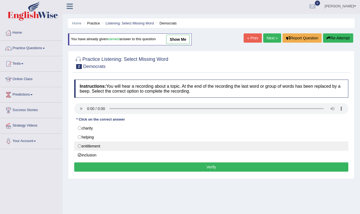
click at [80, 145] on label "entitlement" at bounding box center [211, 146] width 274 height 9
radio input "true"
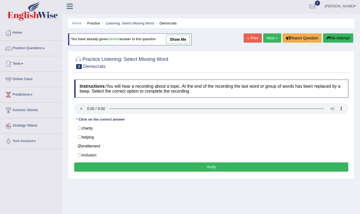
click at [167, 168] on button "Verify" at bounding box center [211, 167] width 274 height 9
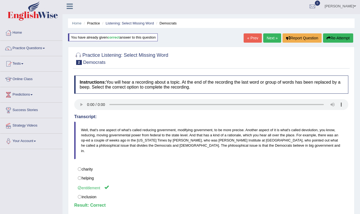
click at [267, 37] on link "Next »" at bounding box center [272, 37] width 18 height 9
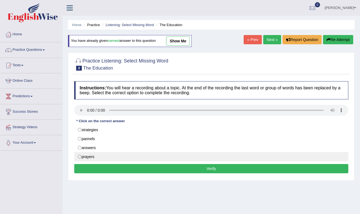
drag, startPoint x: 80, startPoint y: 156, endPoint x: 90, endPoint y: 157, distance: 10.6
click at [80, 156] on label "prayers" at bounding box center [211, 156] width 274 height 9
radio input "true"
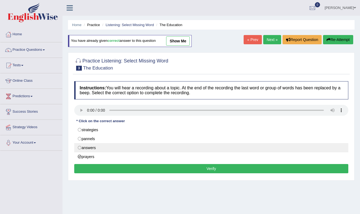
click at [80, 147] on label "answers" at bounding box center [211, 147] width 274 height 9
radio input "true"
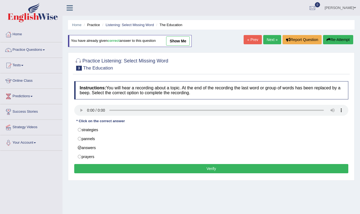
click at [185, 170] on button "Verify" at bounding box center [211, 168] width 274 height 9
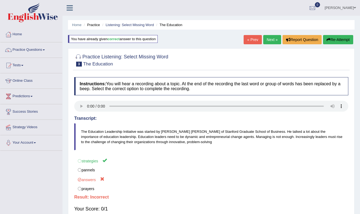
drag, startPoint x: 79, startPoint y: 160, endPoint x: 152, endPoint y: 155, distance: 73.8
click at [83, 160] on label "strategies" at bounding box center [211, 161] width 274 height 10
click at [269, 37] on link "Next »" at bounding box center [272, 39] width 18 height 9
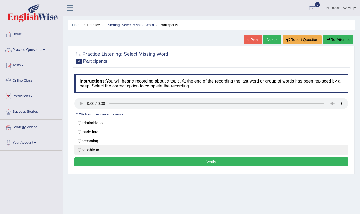
click at [80, 149] on label "capable to" at bounding box center [211, 149] width 274 height 9
radio input "true"
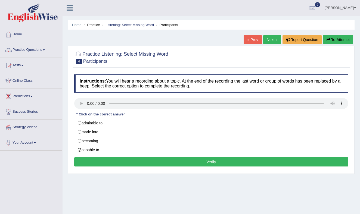
click at [108, 159] on button "Verify" at bounding box center [211, 161] width 274 height 9
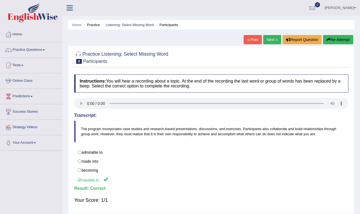
click at [276, 39] on link "Next »" at bounding box center [272, 39] width 18 height 9
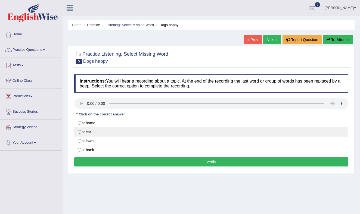
click at [80, 131] on label "at car" at bounding box center [211, 132] width 274 height 9
radio input "true"
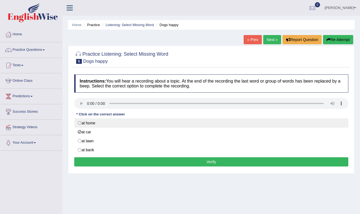
click at [80, 122] on label "at home" at bounding box center [211, 123] width 274 height 9
radio input "true"
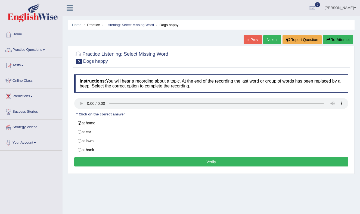
click at [190, 161] on button "Verify" at bounding box center [211, 161] width 274 height 9
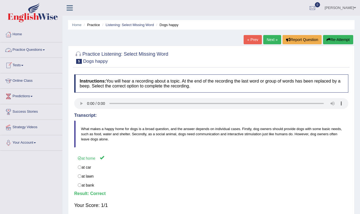
click at [45, 48] on link "Practice Questions" at bounding box center [31, 49] width 62 height 14
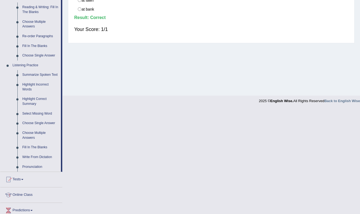
scroll to position [178, 0]
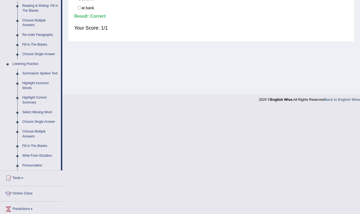
click at [38, 126] on link "Choose Single Answer" at bounding box center [40, 122] width 41 height 10
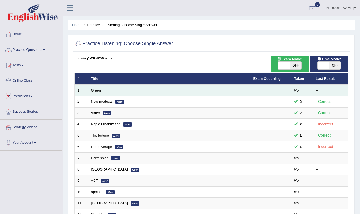
click at [96, 91] on link "Green" at bounding box center [96, 90] width 10 height 4
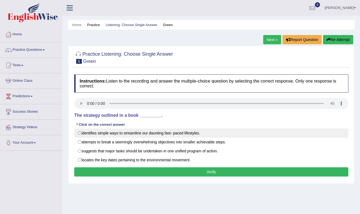
click at [81, 132] on label "identifies simple ways to streamline our daunting fast- paced lifestyles." at bounding box center [211, 133] width 274 height 9
radio input "true"
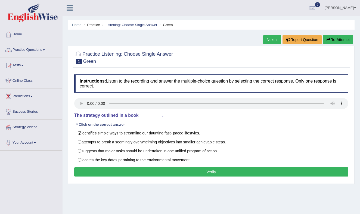
click at [187, 169] on button "Verify" at bounding box center [211, 172] width 274 height 9
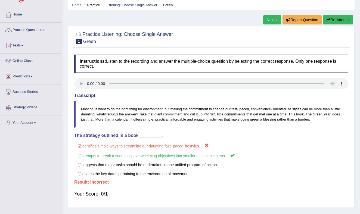
scroll to position [14, 0]
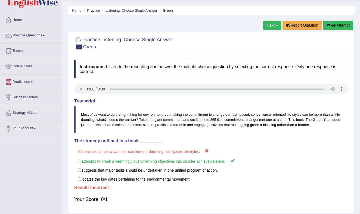
click at [268, 21] on link "Next »" at bounding box center [272, 25] width 18 height 9
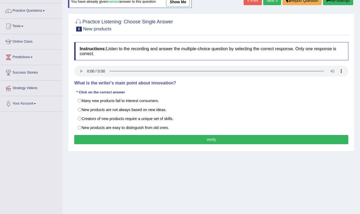
scroll to position [40, 0]
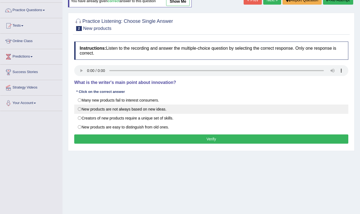
click at [80, 108] on label "New products are not always based on new ideas." at bounding box center [211, 109] width 274 height 9
radio input "true"
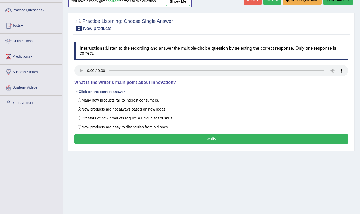
click at [171, 141] on button "Verify" at bounding box center [211, 139] width 274 height 9
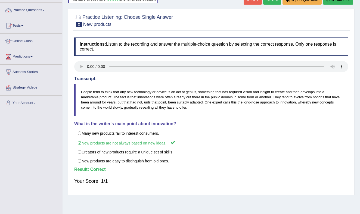
click at [269, 2] on link "Next »" at bounding box center [272, -1] width 18 height 9
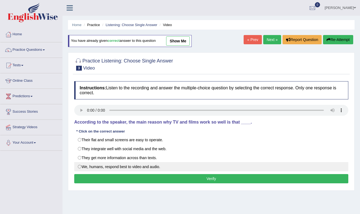
click at [79, 168] on label "We, humans, respond best to video and audio." at bounding box center [211, 166] width 274 height 9
radio input "true"
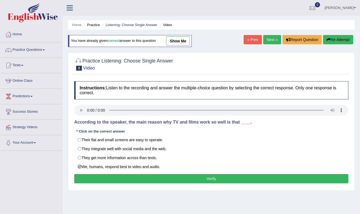
click at [203, 179] on button "Verify" at bounding box center [211, 178] width 274 height 9
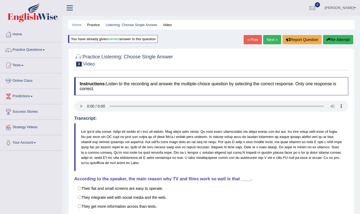
click at [271, 39] on link "Next »" at bounding box center [272, 39] width 18 height 9
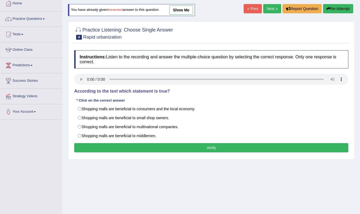
scroll to position [32, 0]
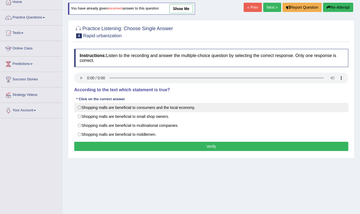
click at [79, 107] on label "Shopping malls are beneficial to consumers and the local economy." at bounding box center [211, 107] width 274 height 9
radio input "true"
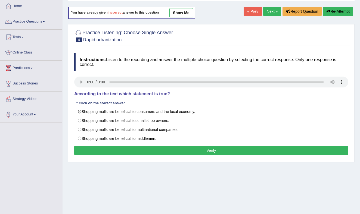
scroll to position [29, 0]
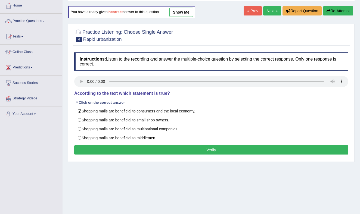
click at [195, 149] on button "Verify" at bounding box center [211, 149] width 274 height 9
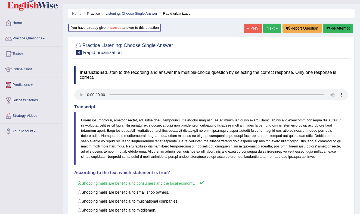
scroll to position [0, 0]
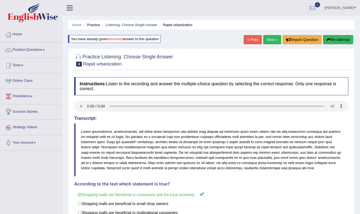
click at [268, 38] on link "Next »" at bounding box center [272, 39] width 18 height 9
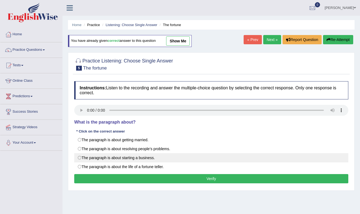
click at [79, 157] on label "The paragraph is about starting a business." at bounding box center [211, 157] width 274 height 9
radio input "true"
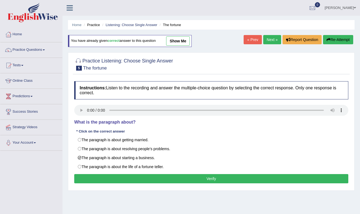
click at [188, 179] on button "Verify" at bounding box center [211, 178] width 274 height 9
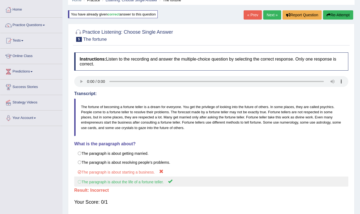
scroll to position [25, 0]
click at [77, 182] on label "The paragraph is about the life of a fortune teller." at bounding box center [211, 181] width 274 height 10
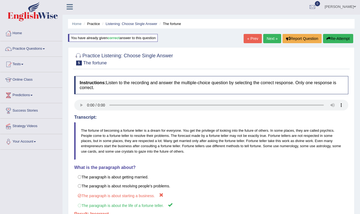
scroll to position [0, 0]
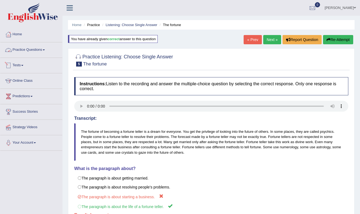
click at [44, 48] on link "Practice Questions" at bounding box center [31, 49] width 62 height 14
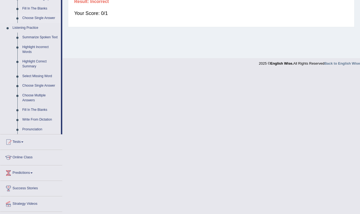
scroll to position [232, 0]
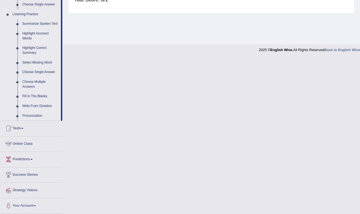
click at [35, 84] on link "Choose Multiple Answers" at bounding box center [40, 84] width 41 height 14
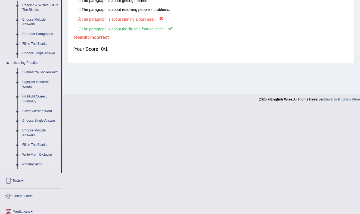
scroll to position [71, 0]
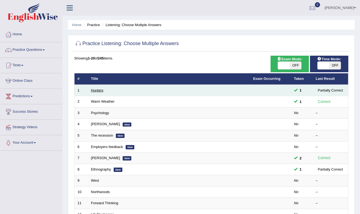
click at [100, 90] on link "Hunters" at bounding box center [97, 90] width 13 height 4
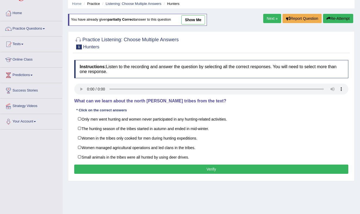
scroll to position [27, 0]
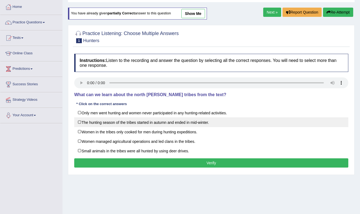
click at [80, 121] on label "The hunting season of the tribes started in autumn and ended in mid-winter." at bounding box center [211, 122] width 274 height 10
checkbox input "true"
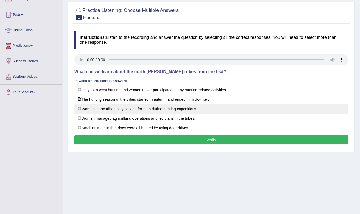
scroll to position [52, 0]
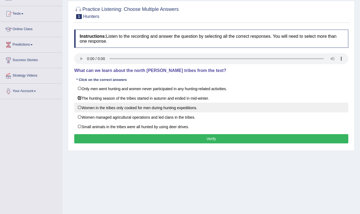
click at [81, 107] on label "Women in the tribes only cooked for men during hunting expeditions." at bounding box center [211, 108] width 274 height 10
checkbox input "true"
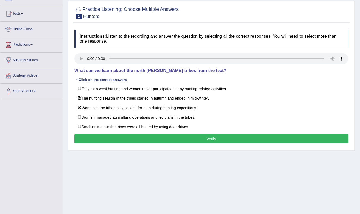
scroll to position [50, 0]
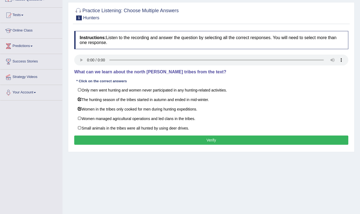
click at [166, 138] on button "Verify" at bounding box center [211, 140] width 274 height 9
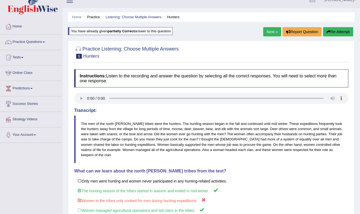
scroll to position [0, 0]
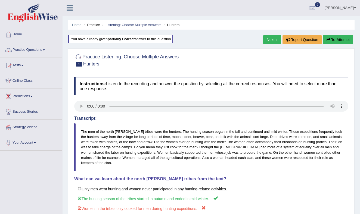
click at [268, 38] on link "Next »" at bounding box center [272, 39] width 18 height 9
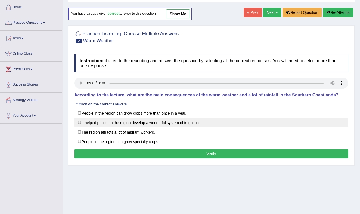
scroll to position [22, 0]
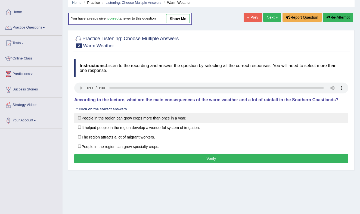
click at [80, 117] on label "People in the region can grow crops more than once in a year." at bounding box center [211, 118] width 274 height 10
checkbox input "true"
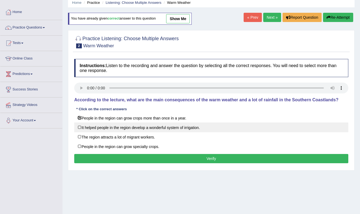
click at [80, 127] on label "It helped people in the region develop a wonderful system of irrigation." at bounding box center [211, 128] width 274 height 10
checkbox input "true"
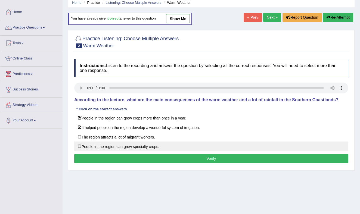
click at [80, 145] on label "People in the region can grow specialty crops." at bounding box center [211, 147] width 274 height 10
checkbox input "true"
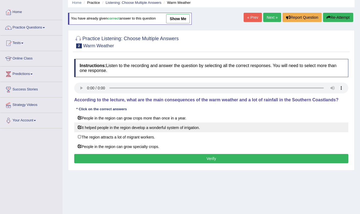
click at [80, 125] on label "It helped people in the region develop a wonderful system of irrigation." at bounding box center [211, 128] width 274 height 10
checkbox input "false"
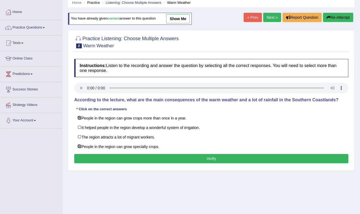
click at [203, 159] on button "Verify" at bounding box center [211, 158] width 274 height 9
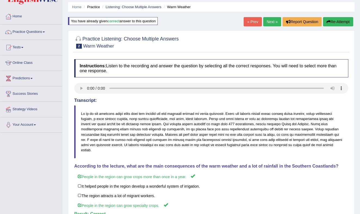
scroll to position [0, 0]
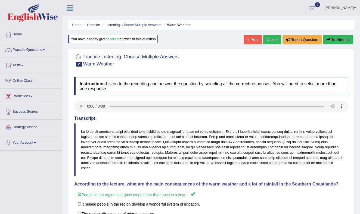
click at [273, 39] on link "Next »" at bounding box center [272, 39] width 18 height 9
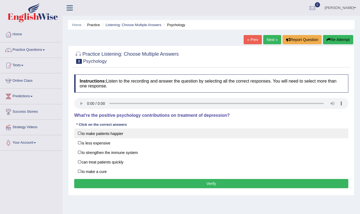
click at [80, 133] on label "to make patients happier" at bounding box center [211, 134] width 274 height 10
checkbox input "true"
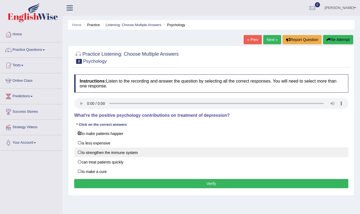
click at [80, 152] on label "to strengthen the immune system" at bounding box center [211, 153] width 274 height 10
checkbox input "true"
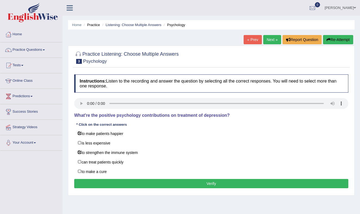
click at [165, 183] on button "Verify" at bounding box center [211, 183] width 274 height 9
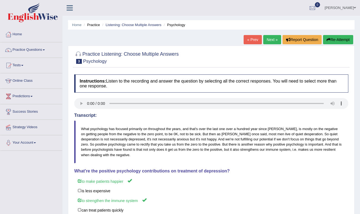
click at [271, 38] on link "Next »" at bounding box center [272, 39] width 18 height 9
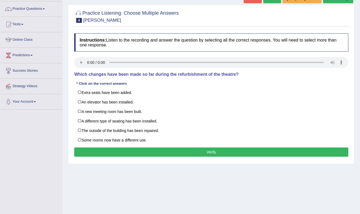
scroll to position [44, 0]
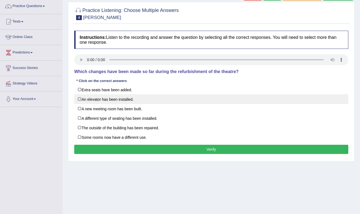
click at [79, 98] on label "An elevator has been installed." at bounding box center [211, 99] width 274 height 10
checkbox input "true"
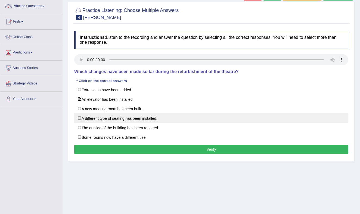
click at [79, 117] on label "A different type of seating has been installed." at bounding box center [211, 118] width 274 height 10
checkbox input "true"
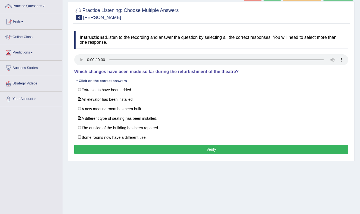
click at [190, 150] on button "Verify" at bounding box center [211, 149] width 274 height 9
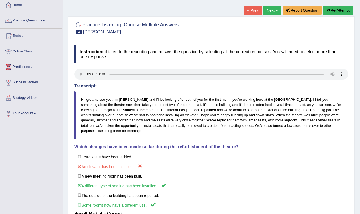
scroll to position [28, 0]
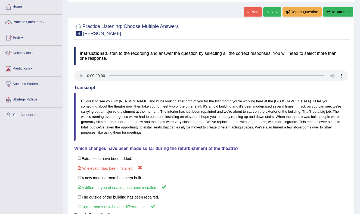
click at [268, 10] on link "Next »" at bounding box center [272, 11] width 18 height 9
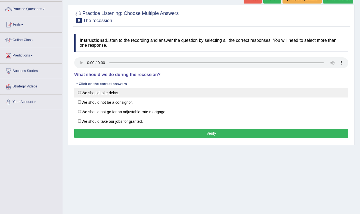
scroll to position [46, 0]
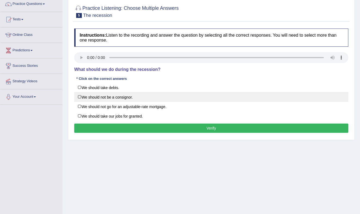
click at [80, 96] on label "We should not be a consignor." at bounding box center [211, 97] width 274 height 10
checkbox input "true"
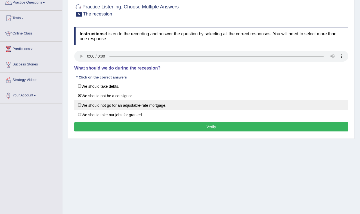
scroll to position [45, 0]
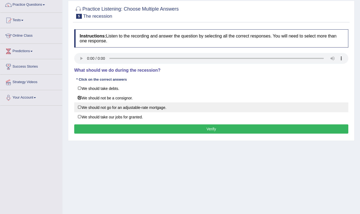
click at [80, 106] on label "We should not go for an adjustable-rate mortgage." at bounding box center [211, 108] width 274 height 10
checkbox input "true"
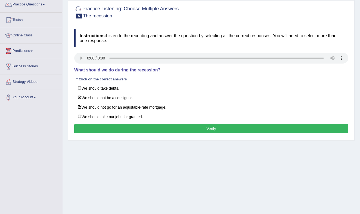
scroll to position [46, 0]
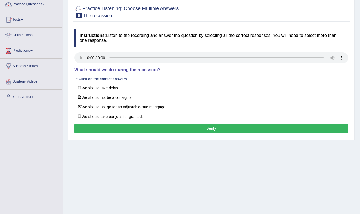
click at [199, 129] on button "Verify" at bounding box center [211, 128] width 274 height 9
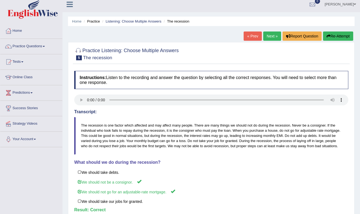
scroll to position [0, 0]
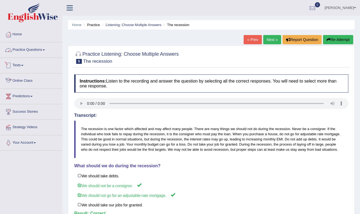
click at [46, 49] on link "Practice Questions" at bounding box center [31, 49] width 62 height 14
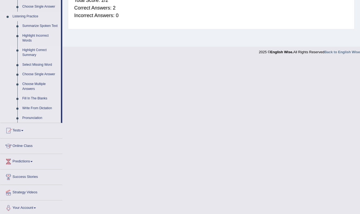
scroll to position [229, 0]
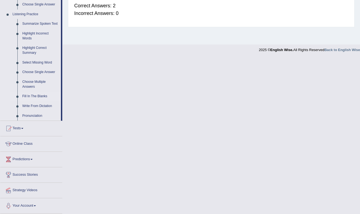
click at [36, 98] on link "Fill In The Blanks" at bounding box center [40, 97] width 41 height 10
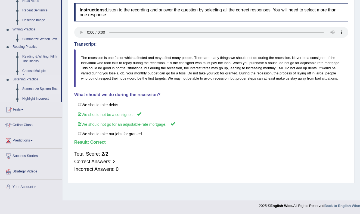
scroll to position [71, 0]
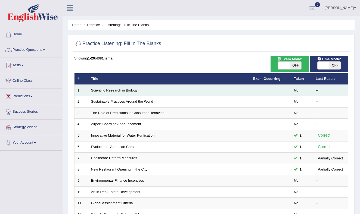
click at [117, 90] on link "Scientific Research in Biology" at bounding box center [114, 90] width 46 height 4
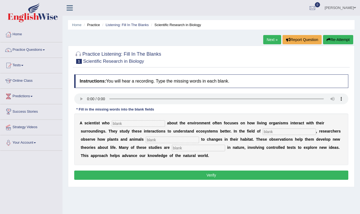
click at [172, 148] on input "text" at bounding box center [198, 148] width 53 height 7
type input "exprimental"
click at [118, 122] on input "text" at bounding box center [138, 123] width 53 height 7
type input "cares"
click at [263, 132] on input "text" at bounding box center [289, 132] width 53 height 7
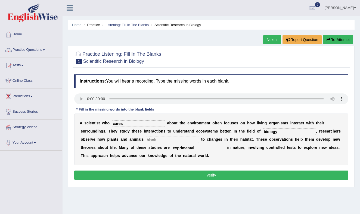
type input "biology"
click at [146, 140] on input "text" at bounding box center [172, 140] width 53 height 7
type input "respond"
click at [183, 176] on button "Verify" at bounding box center [211, 175] width 274 height 9
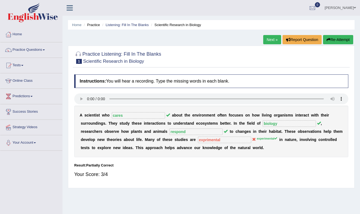
scroll to position [1, 0]
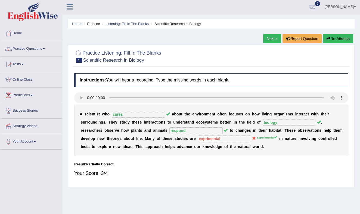
click at [269, 37] on link "Next »" at bounding box center [272, 38] width 18 height 9
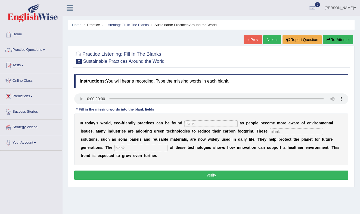
click at [208, 124] on input "text" at bounding box center [210, 123] width 53 height 7
type input "everywhere"
click at [270, 132] on input "text" at bounding box center [296, 132] width 53 height 7
type input "sustainable"
click at [114, 148] on input "text" at bounding box center [140, 148] width 53 height 7
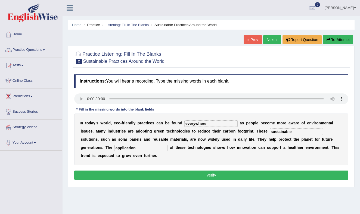
type input "application"
click at [129, 175] on button "Verify" at bounding box center [211, 175] width 274 height 9
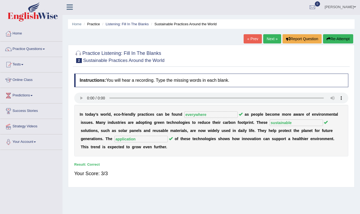
scroll to position [5, 0]
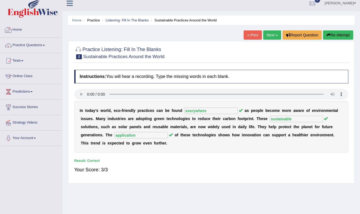
click at [17, 45] on link "Practice Questions" at bounding box center [31, 45] width 62 height 14
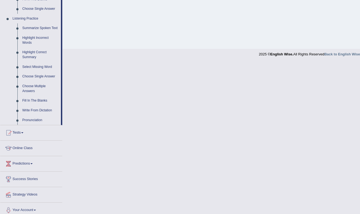
scroll to position [232, 0]
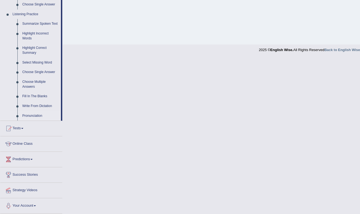
click at [34, 115] on link "Pronunciation" at bounding box center [40, 116] width 41 height 10
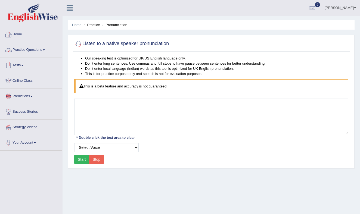
click at [44, 50] on link "Practice Questions" at bounding box center [31, 49] width 62 height 14
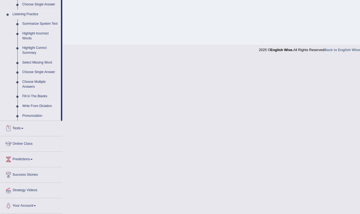
click at [40, 105] on link "Write From Dictation" at bounding box center [40, 106] width 41 height 10
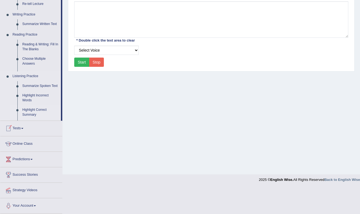
scroll to position [71, 0]
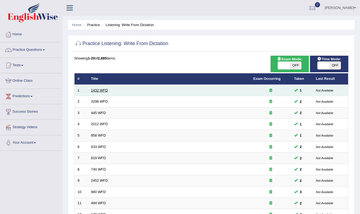
click at [104, 90] on link "1432 WFD" at bounding box center [99, 90] width 17 height 4
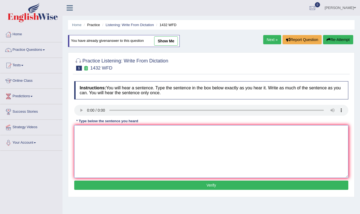
click at [105, 150] on textarea at bounding box center [211, 151] width 274 height 53
drag, startPoint x: 114, startPoint y: 132, endPoint x: 113, endPoint y: 139, distance: 7.2
click at [113, 134] on textarea "Many physical acitivy benefical for you your health. activities" at bounding box center [211, 151] width 274 height 53
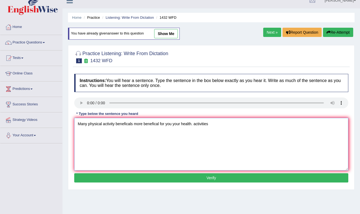
drag, startPoint x: 194, startPoint y: 123, endPoint x: 193, endPoint y: 135, distance: 11.8
click at [193, 129] on textarea "Many physical activity beneficals more benefical for you your health. activities" at bounding box center [211, 144] width 274 height 53
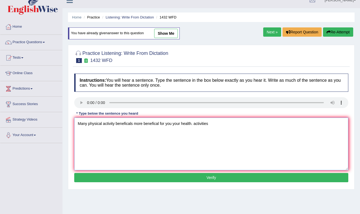
scroll to position [7, 0]
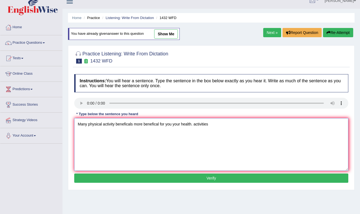
drag, startPoint x: 115, startPoint y: 124, endPoint x: 115, endPoint y: 127, distance: 3.3
click at [115, 125] on textarea "Many physical activity beneficals more benefical for you your health. activities" at bounding box center [211, 144] width 274 height 53
paste textarea "activities"
click at [212, 125] on textarea "Many physical activity activities more benefical for you your health. activities" at bounding box center [211, 144] width 274 height 53
type textarea "Many physical activity activities more benefical for you your health."
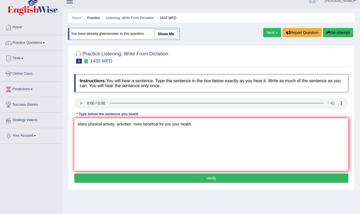
click at [199, 179] on button "Verify" at bounding box center [211, 178] width 274 height 9
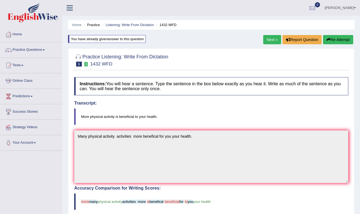
scroll to position [0, 0]
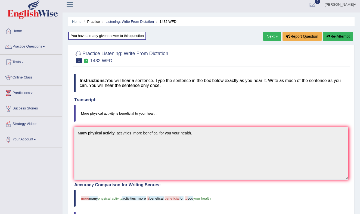
click at [339, 35] on button "Re-Attempt" at bounding box center [338, 36] width 30 height 9
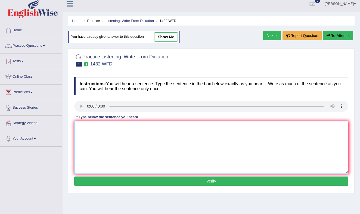
click at [108, 134] on textarea at bounding box center [211, 147] width 274 height 53
paste textarea "Many physical activity activities more benefical for you your health."
drag, startPoint x: 86, startPoint y: 128, endPoint x: 88, endPoint y: 138, distance: 10.2
click at [86, 130] on textarea "Many physical activity activities more benefical for you your health." at bounding box center [211, 147] width 274 height 53
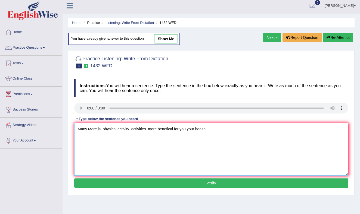
scroll to position [4, 0]
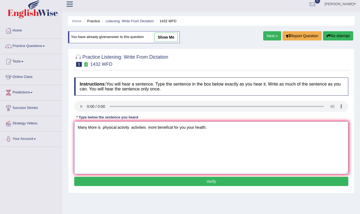
drag, startPoint x: 188, startPoint y: 128, endPoint x: 188, endPoint y: 132, distance: 4.4
click at [188, 129] on textarea "Many More is physical activity activities more benefical for you your health." at bounding box center [211, 148] width 274 height 53
type textarea "Many More is physical activity activities more benefical for you to your health."
click at [203, 180] on button "Verify" at bounding box center [211, 181] width 274 height 9
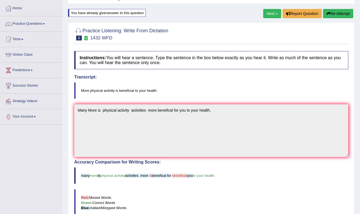
scroll to position [22, 0]
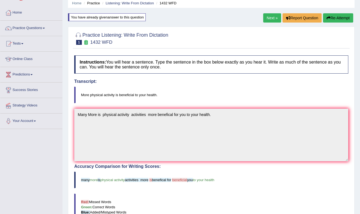
click at [266, 17] on link "Next »" at bounding box center [272, 17] width 18 height 9
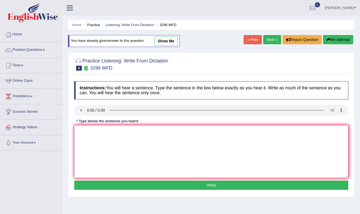
click at [88, 131] on textarea at bounding box center [211, 151] width 274 height 53
drag, startPoint x: 86, startPoint y: 132, endPoint x: 106, endPoint y: 162, distance: 36.4
click at [86, 132] on textarea "Animal behaviour is look looks similar insist that as a human." at bounding box center [211, 151] width 274 height 53
type textarea "Animal behaviour is look looks similar insist that as a human."
click at [178, 184] on button "Verify" at bounding box center [211, 185] width 274 height 9
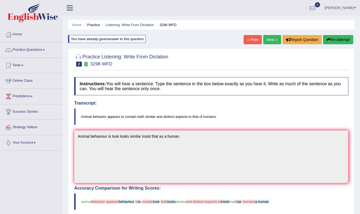
click at [269, 40] on link "Next »" at bounding box center [272, 39] width 18 height 9
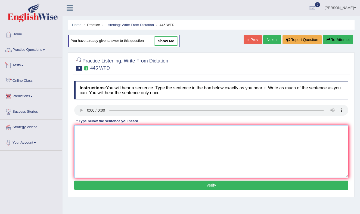
click at [114, 134] on textarea at bounding box center [211, 151] width 274 height 53
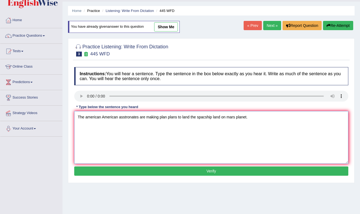
scroll to position [15, 0]
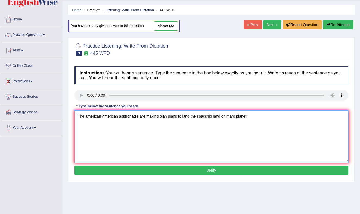
drag, startPoint x: 212, startPoint y: 117, endPoint x: 210, endPoint y: 120, distance: 3.5
click at [212, 117] on textarea "The american American asstronates are making plan plans to land the spacship la…" at bounding box center [211, 136] width 274 height 53
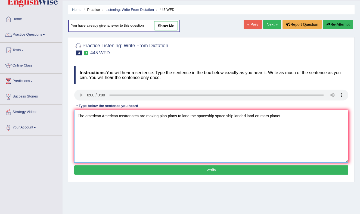
drag, startPoint x: 262, startPoint y: 116, endPoint x: 259, endPoint y: 119, distance: 4.1
click at [261, 117] on textarea "The american American asstronates are making plan plans to land the spaceship s…" at bounding box center [211, 136] width 274 height 53
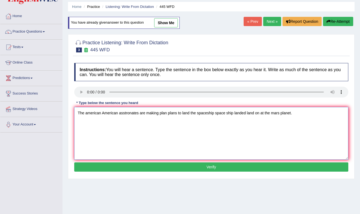
type textarea "The american American asstronates are making plan plans to land the spaceship s…"
click at [232, 166] on button "Verify" at bounding box center [211, 167] width 274 height 9
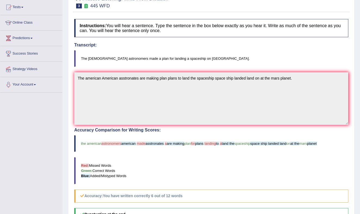
scroll to position [60, 0]
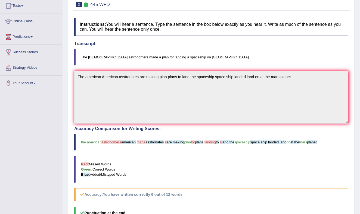
click at [119, 67] on div "Instructions: You will hear a sentence. Type the sentence in the box below exac…" at bounding box center [211, 145] width 277 height 260
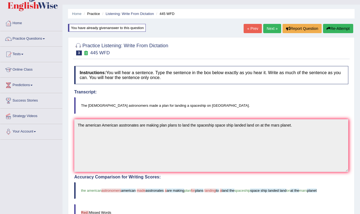
scroll to position [0, 0]
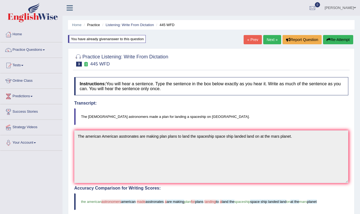
click at [334, 38] on button "Re-Attempt" at bounding box center [338, 39] width 30 height 9
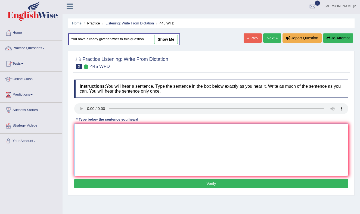
click at [175, 135] on textarea at bounding box center [211, 150] width 274 height 53
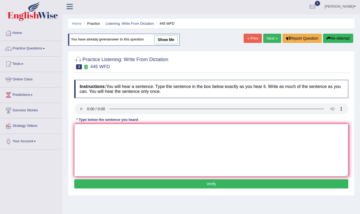
paste textarea "The american American asstronates are making plan plans to land the spaceship s…"
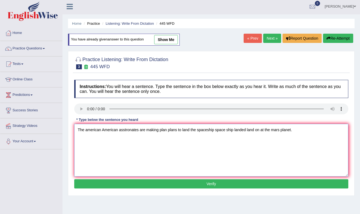
scroll to position [2, 0]
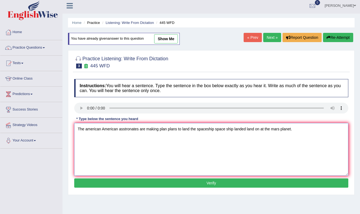
drag, startPoint x: 159, startPoint y: 129, endPoint x: 159, endPoint y: 134, distance: 4.9
click at [159, 129] on textarea "The american American asstronates are making plan plans to land the spaceship s…" at bounding box center [211, 149] width 274 height 53
drag, startPoint x: 253, startPoint y: 129, endPoint x: 251, endPoint y: 133, distance: 4.3
click at [253, 129] on textarea "The american American asstronates are made plan plans to land the spaceship spa…" at bounding box center [211, 149] width 274 height 53
type textarea "The american American asstronates are made plan plans to land the spaceship spa…"
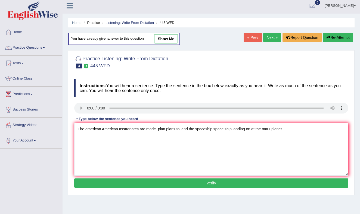
click at [210, 182] on button "Verify" at bounding box center [211, 183] width 274 height 9
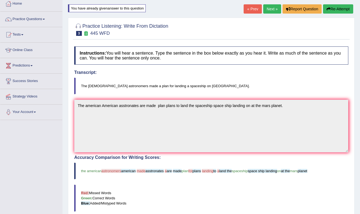
scroll to position [27, 0]
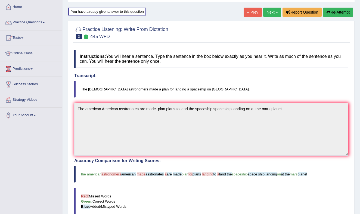
click at [340, 11] on button "Re-Attempt" at bounding box center [338, 12] width 30 height 9
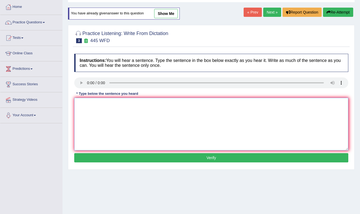
click at [161, 106] on textarea at bounding box center [211, 124] width 274 height 53
paste textarea "The american American asstronates are made plan plans to land the spaceship spa…"
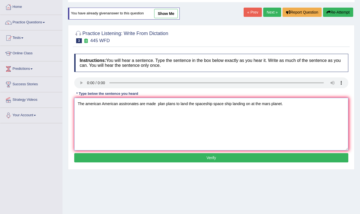
drag, startPoint x: 158, startPoint y: 105, endPoint x: 156, endPoint y: 108, distance: 4.2
click at [158, 106] on textarea "The american American asstronates are made plan plans to land the spaceship spa…" at bounding box center [211, 124] width 274 height 53
click at [236, 104] on textarea "The american American asstronates are made a plan plans to land the spaceship s…" at bounding box center [211, 124] width 274 height 53
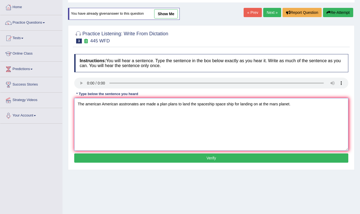
type textarea "The american American asstronates are made a plan plans to land the spaceship s…"
click at [235, 158] on button "Verify" at bounding box center [211, 158] width 274 height 9
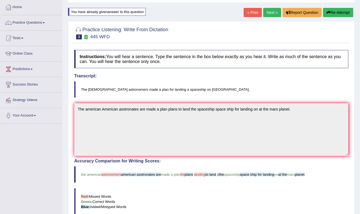
scroll to position [0, 0]
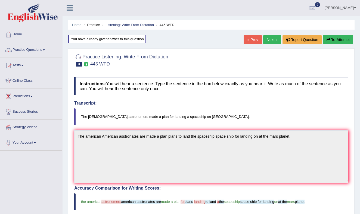
click at [265, 36] on link "Next »" at bounding box center [272, 39] width 18 height 9
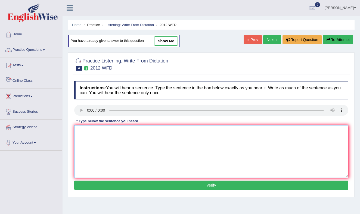
click at [97, 153] on textarea at bounding box center [211, 151] width 274 height 53
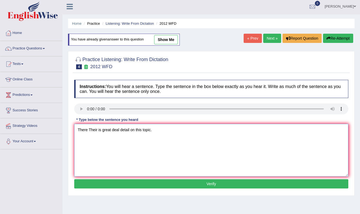
scroll to position [1, 0]
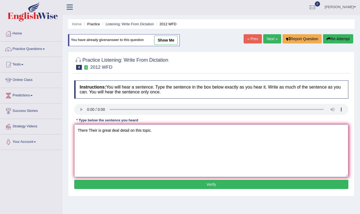
type textarea "There Their is great deal detail on this topic."
click at [142, 185] on button "Verify" at bounding box center [211, 184] width 274 height 9
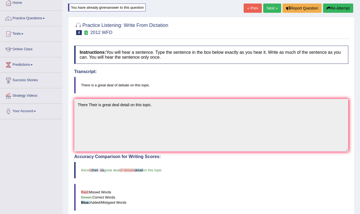
scroll to position [0, 0]
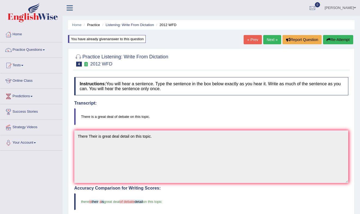
click at [273, 38] on link "Next »" at bounding box center [272, 39] width 18 height 9
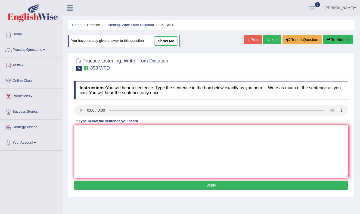
scroll to position [7, 0]
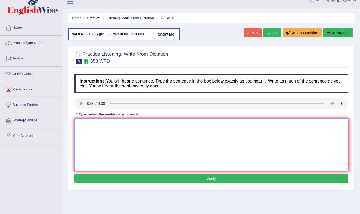
click at [83, 123] on textarea at bounding box center [211, 145] width 274 height 53
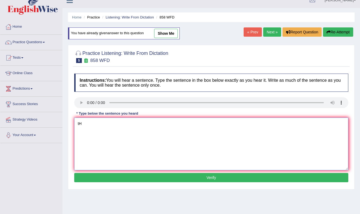
type textarea "t"
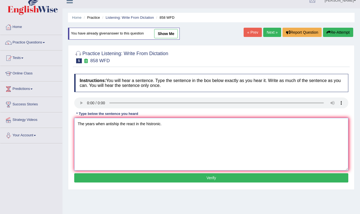
type textarea "The years when antiship the react in the histronic."
click at [137, 177] on button "Verify" at bounding box center [211, 177] width 274 height 9
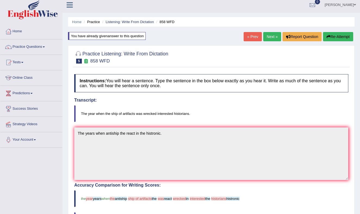
scroll to position [0, 0]
